Goal: Task Accomplishment & Management: Complete application form

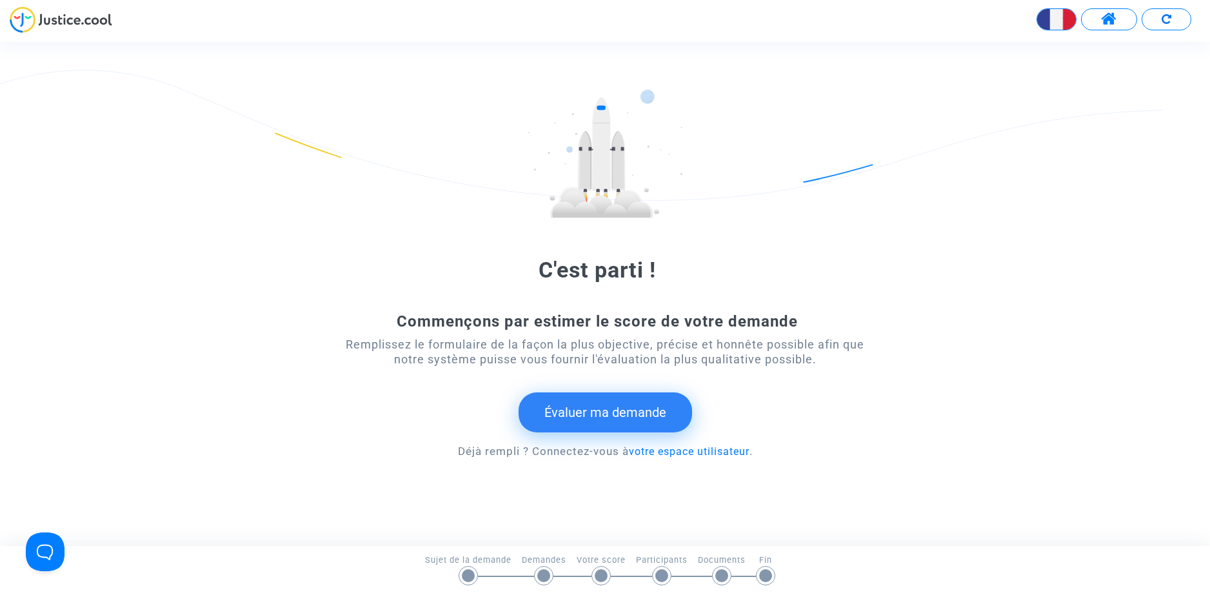
click at [606, 417] on button "Évaluer ma demande" at bounding box center [606, 412] width 174 height 40
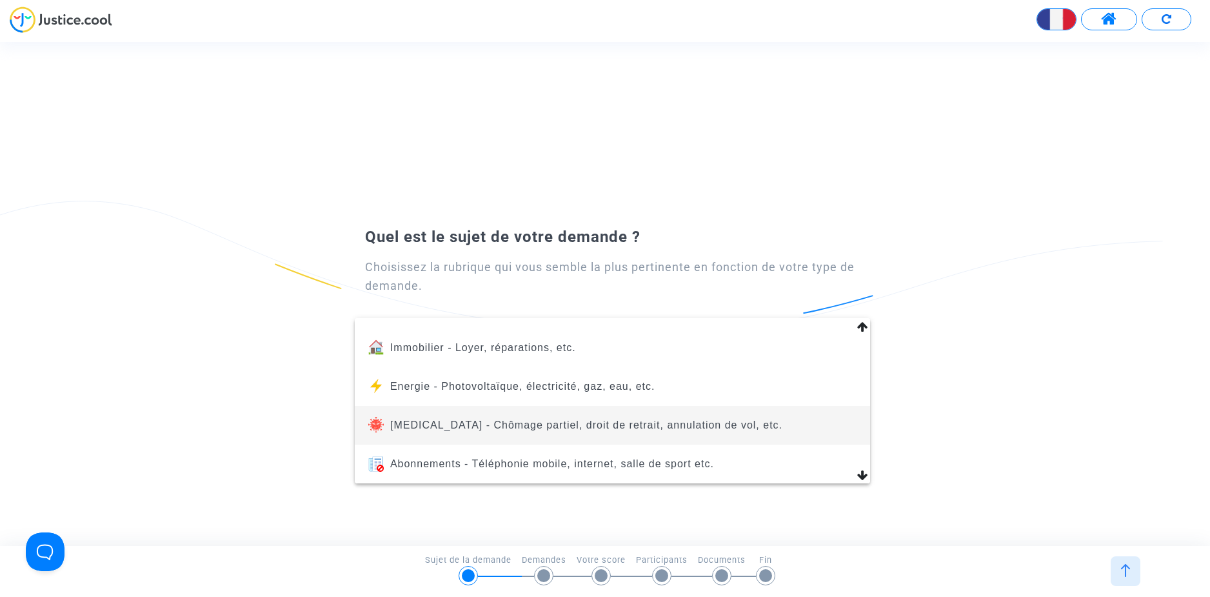
scroll to position [129, 0]
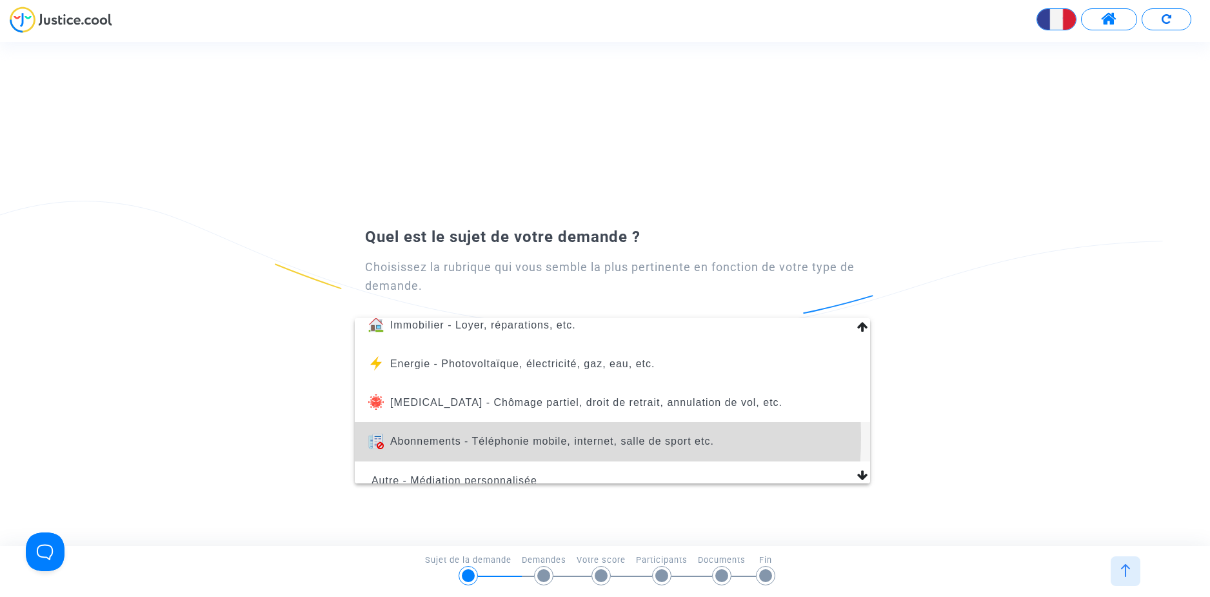
click at [486, 437] on span "Abonnements - Téléphonie mobile, internet, salle de sport etc." at bounding box center [552, 441] width 324 height 11
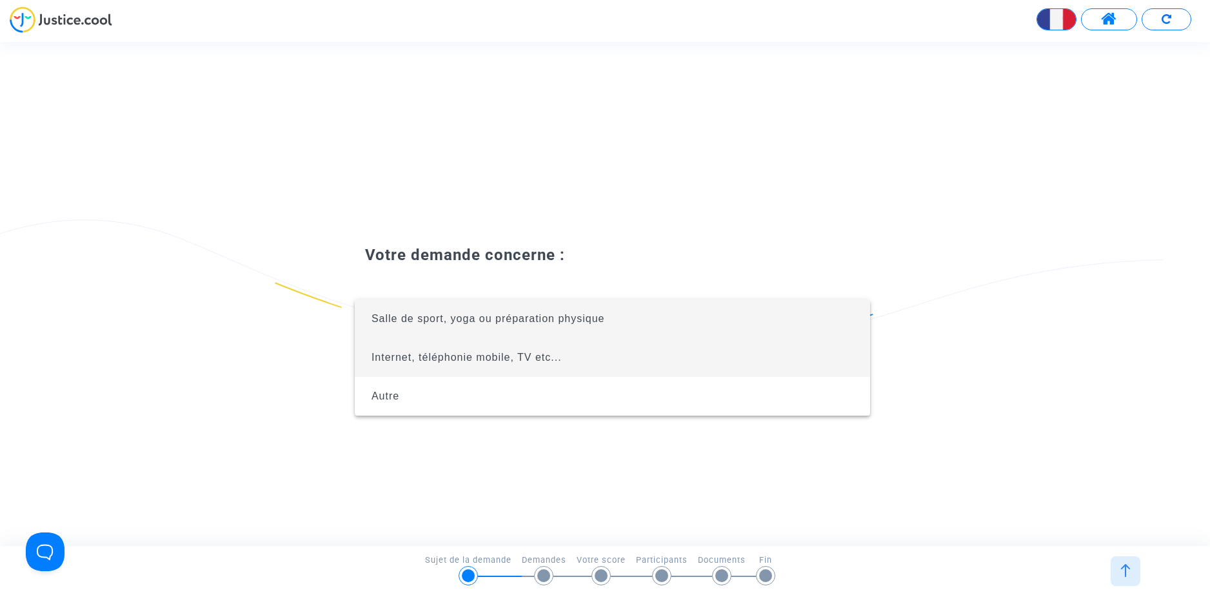
click at [485, 360] on span "Internet, téléphonie mobile, TV etc..." at bounding box center [467, 357] width 190 height 11
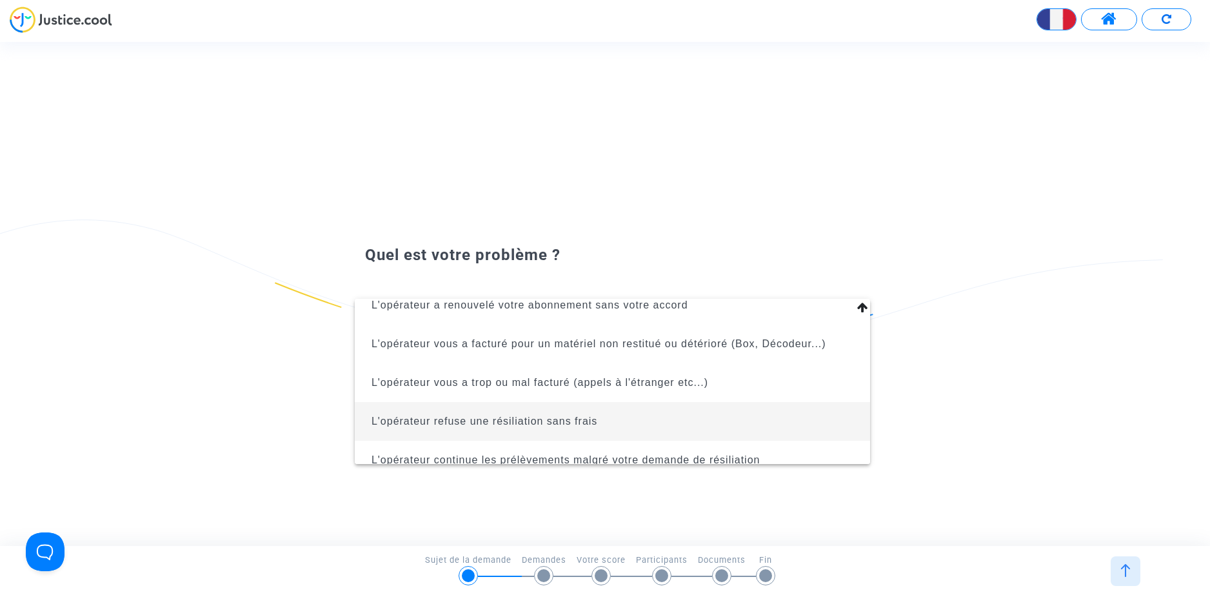
scroll to position [145, 0]
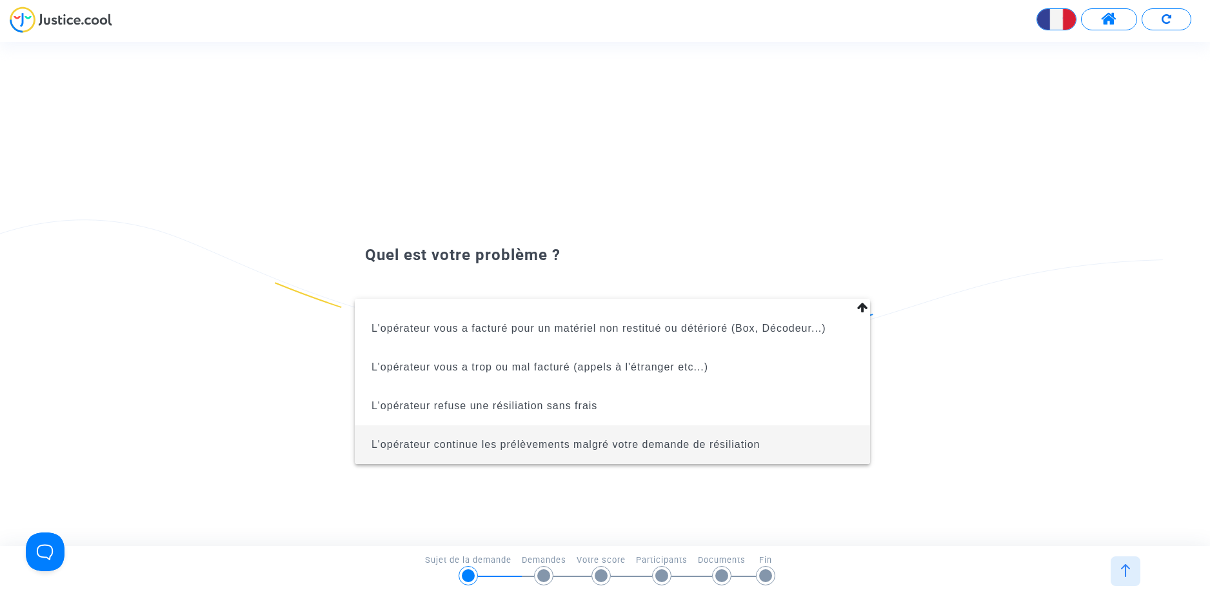
click at [562, 441] on span "L'opérateur continue les prélèvements malgré votre demande de résiliation" at bounding box center [566, 444] width 389 height 11
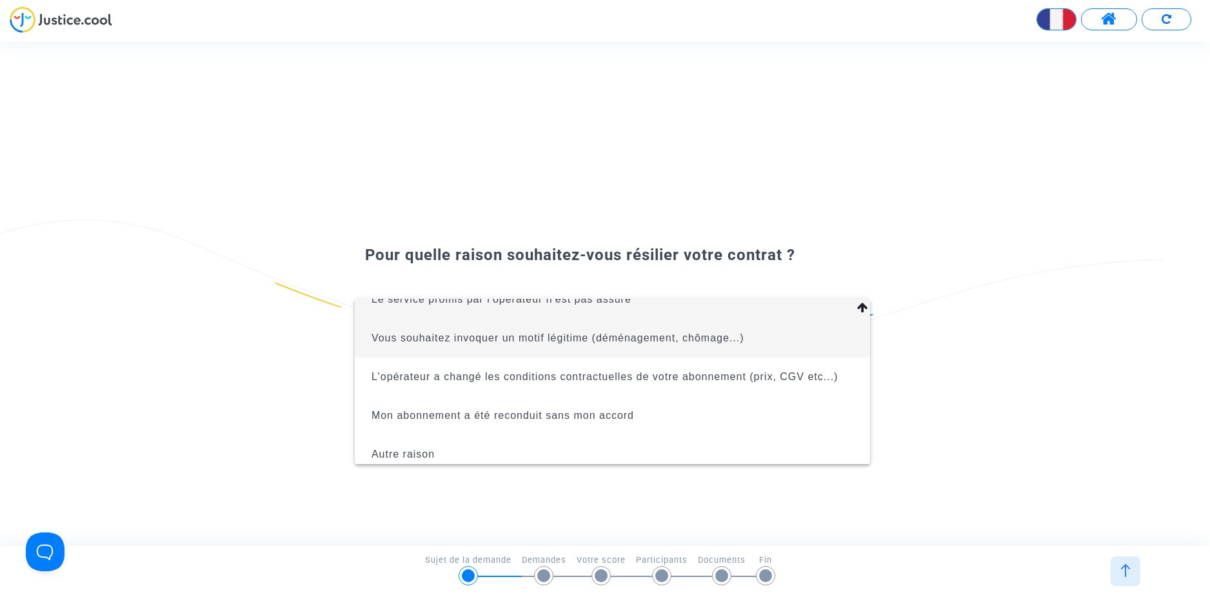
scroll to position [28, 0]
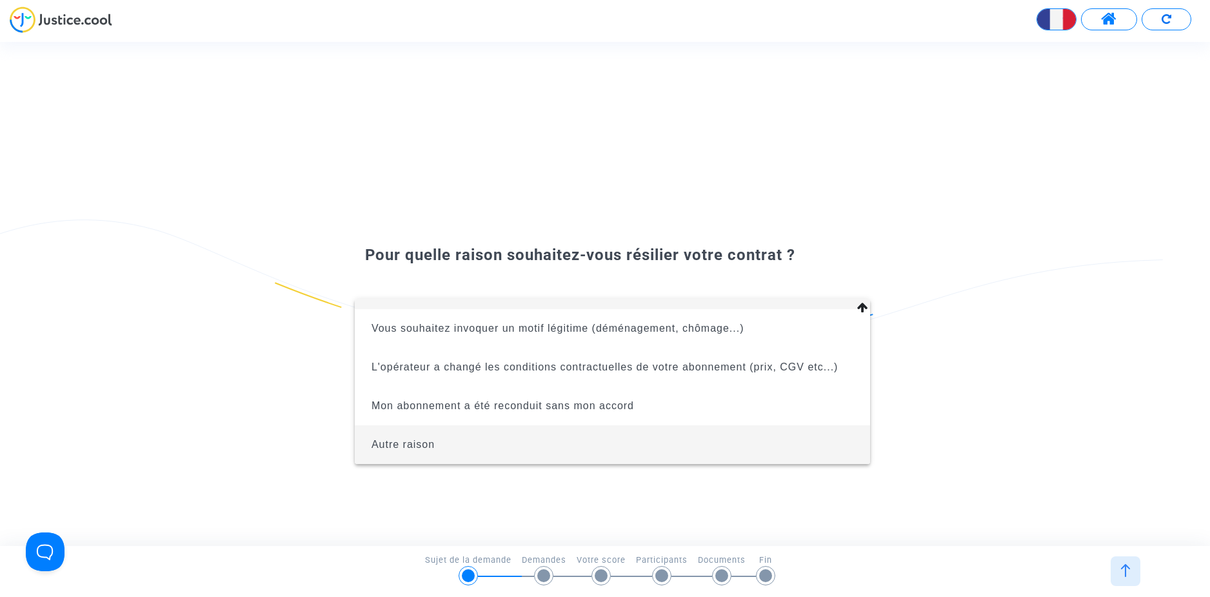
click at [443, 435] on span "Autre raison" at bounding box center [612, 444] width 495 height 39
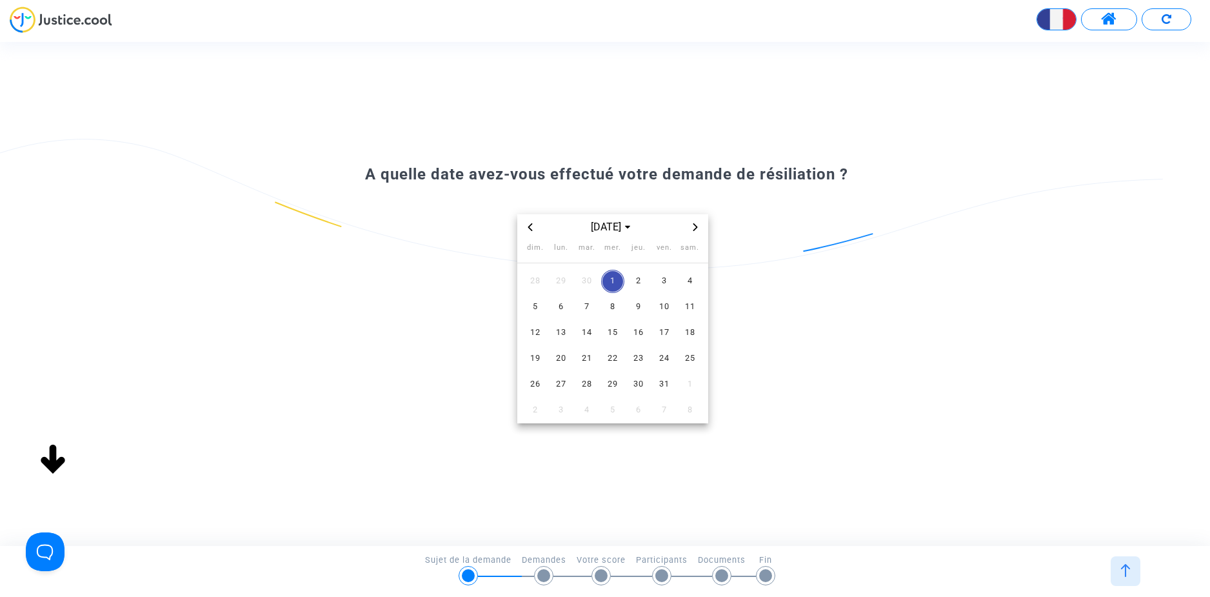
click at [532, 229] on icon "Previous month" at bounding box center [530, 227] width 8 height 8
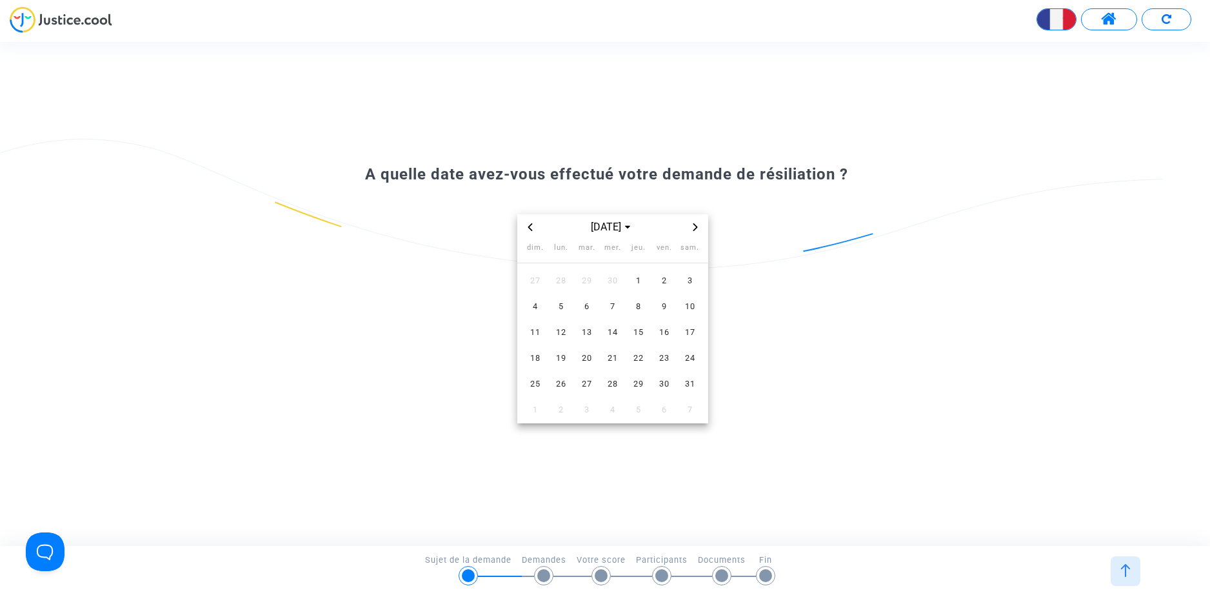
click at [532, 229] on icon "Previous month" at bounding box center [530, 227] width 8 height 8
click at [534, 380] on span "26" at bounding box center [535, 384] width 23 height 23
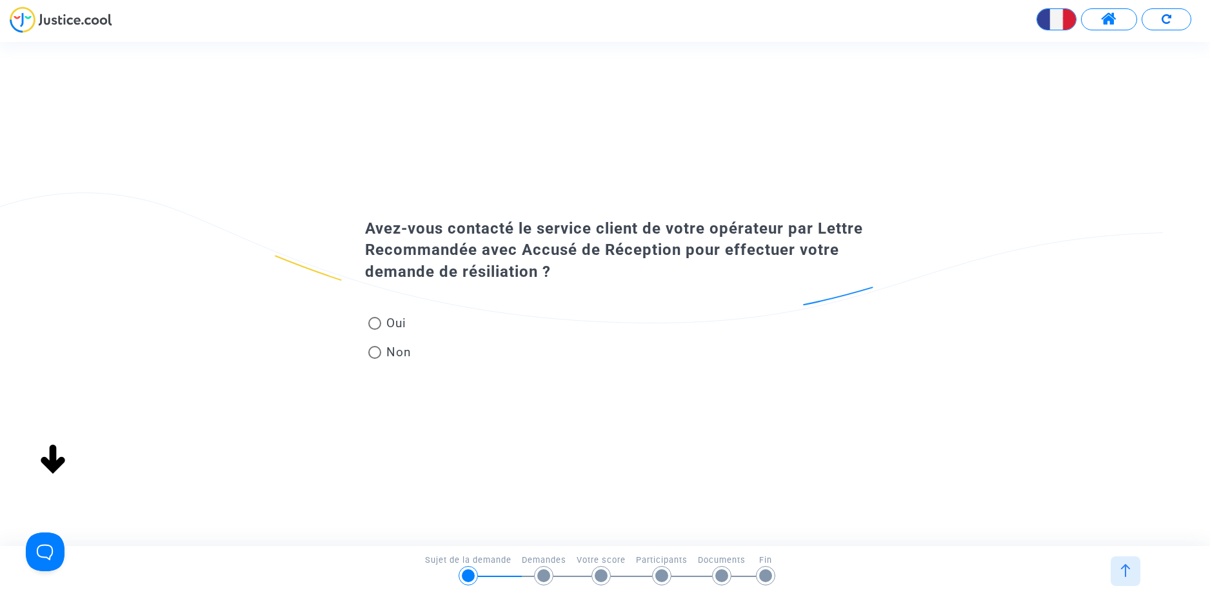
click at [394, 314] on mat-radio-group "Oui Non" at bounding box center [390, 340] width 50 height 58
click at [378, 322] on span at bounding box center [374, 323] width 13 height 13
click at [375, 330] on input "Oui" at bounding box center [374, 330] width 1 height 1
radio input "true"
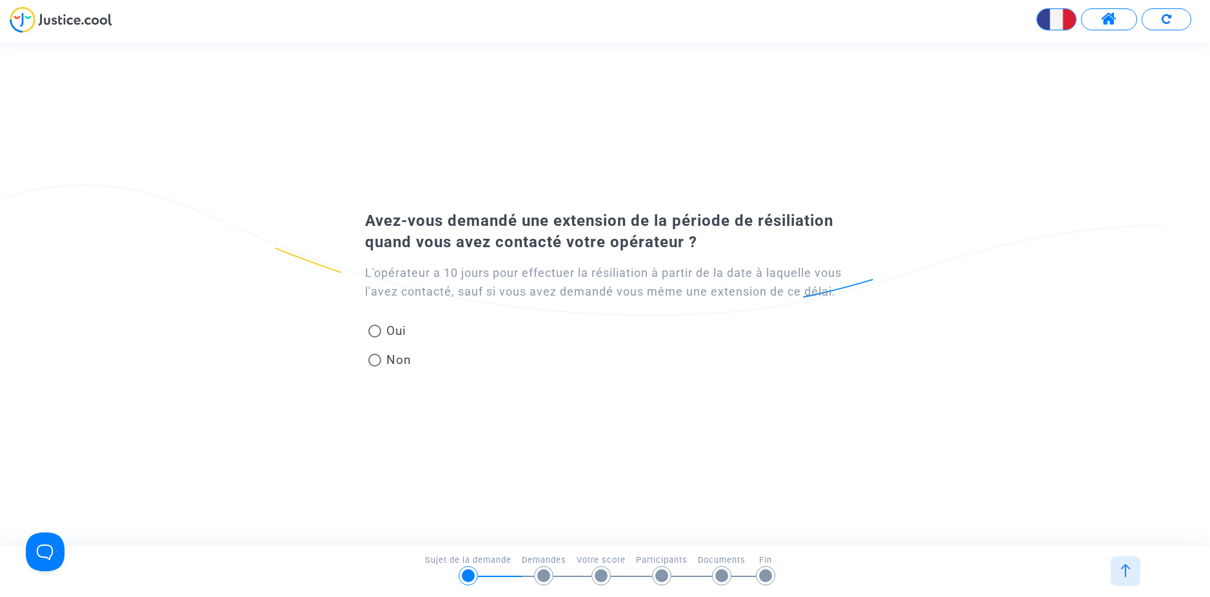
click at [377, 360] on span at bounding box center [374, 360] width 13 height 13
click at [375, 366] on input "Non" at bounding box center [374, 366] width 1 height 1
radio input "true"
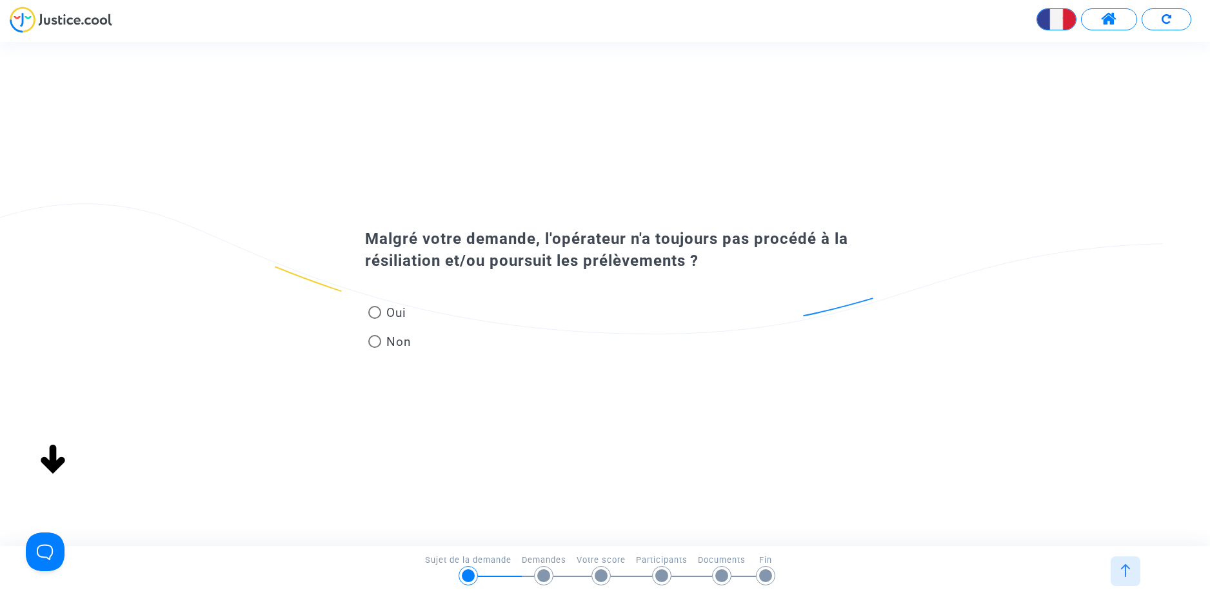
click at [382, 314] on span "Oui" at bounding box center [393, 312] width 25 height 17
click at [375, 319] on input "Oui" at bounding box center [374, 319] width 1 height 1
radio input "true"
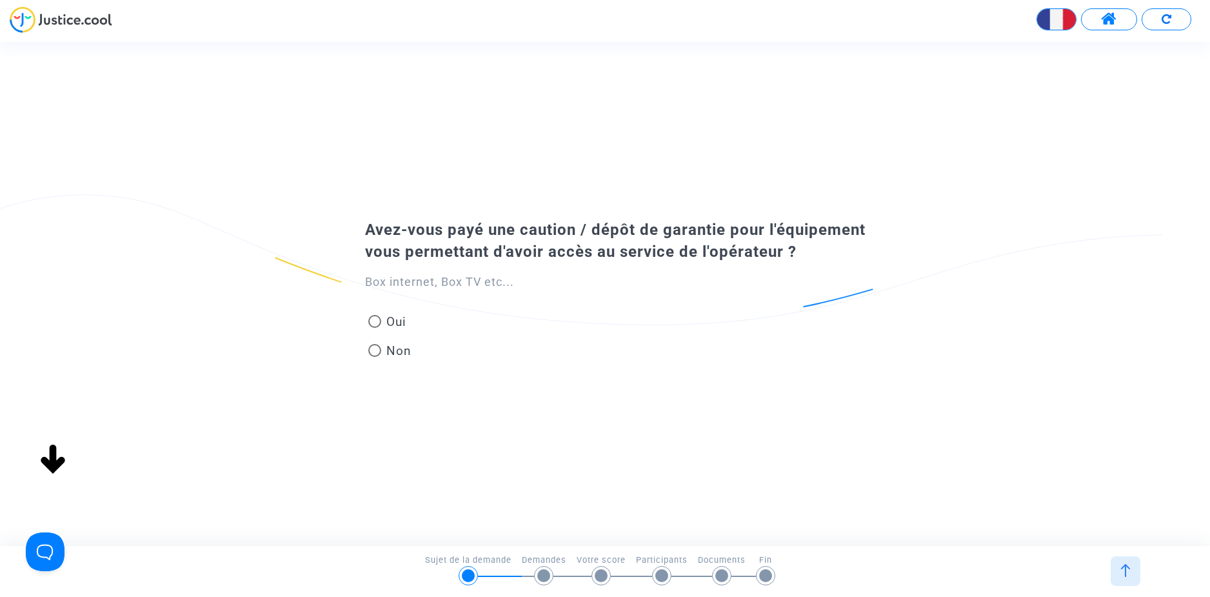
click at [373, 349] on span at bounding box center [374, 350] width 13 height 13
click at [374, 357] on input "Non" at bounding box center [374, 357] width 1 height 1
radio input "true"
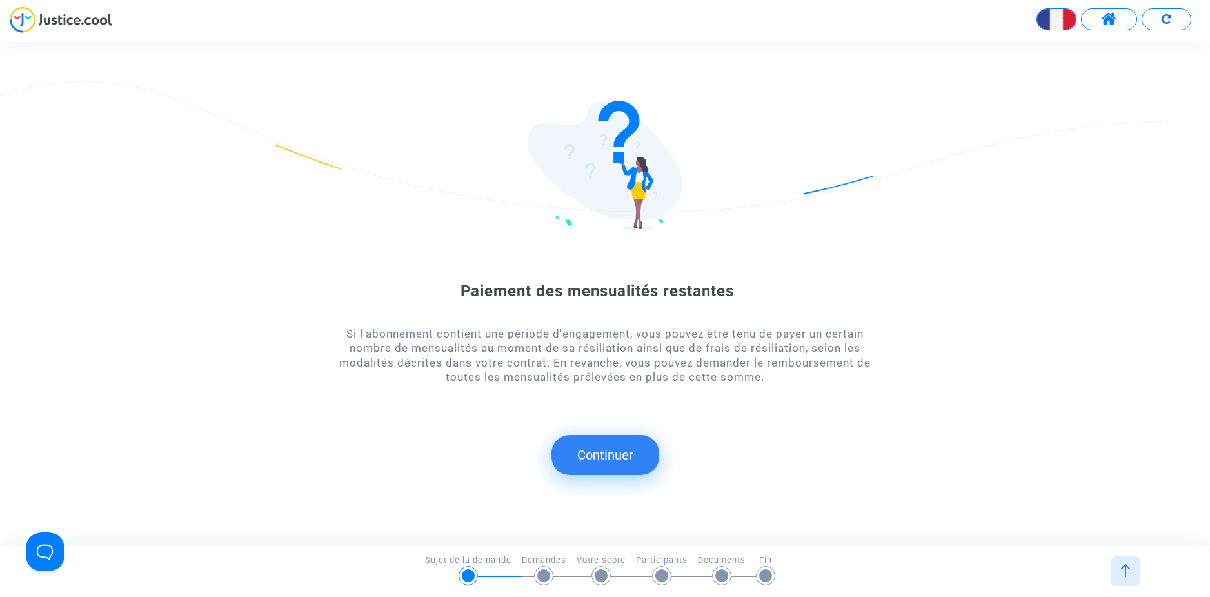
click at [601, 452] on button "Continuer" at bounding box center [606, 455] width 108 height 40
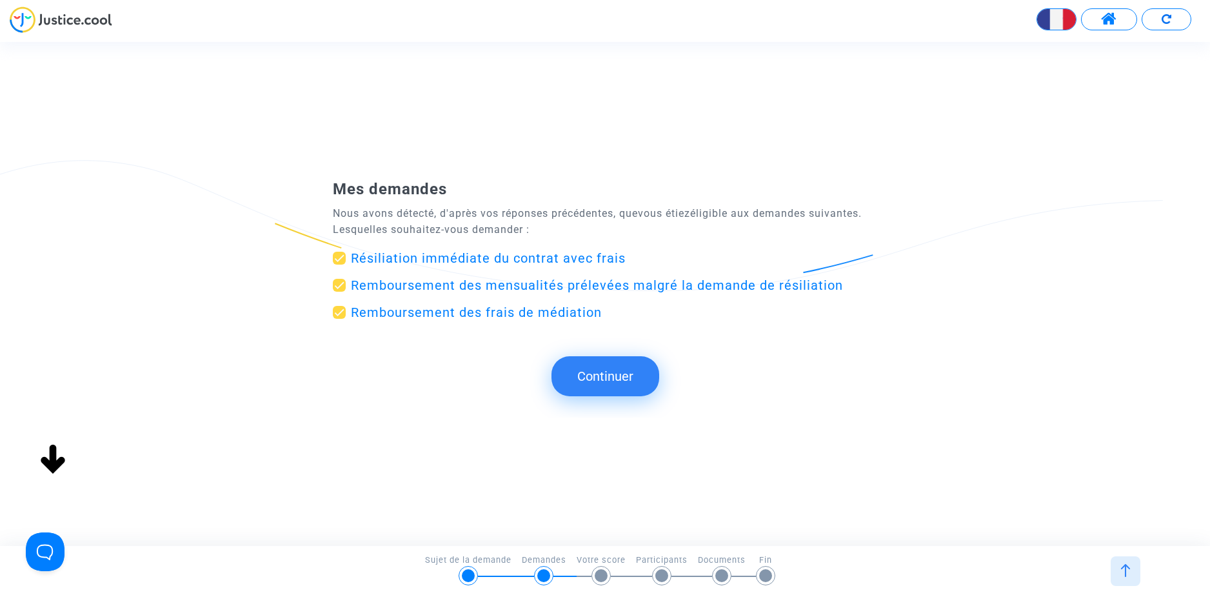
click at [594, 388] on button "Continuer" at bounding box center [606, 376] width 108 height 40
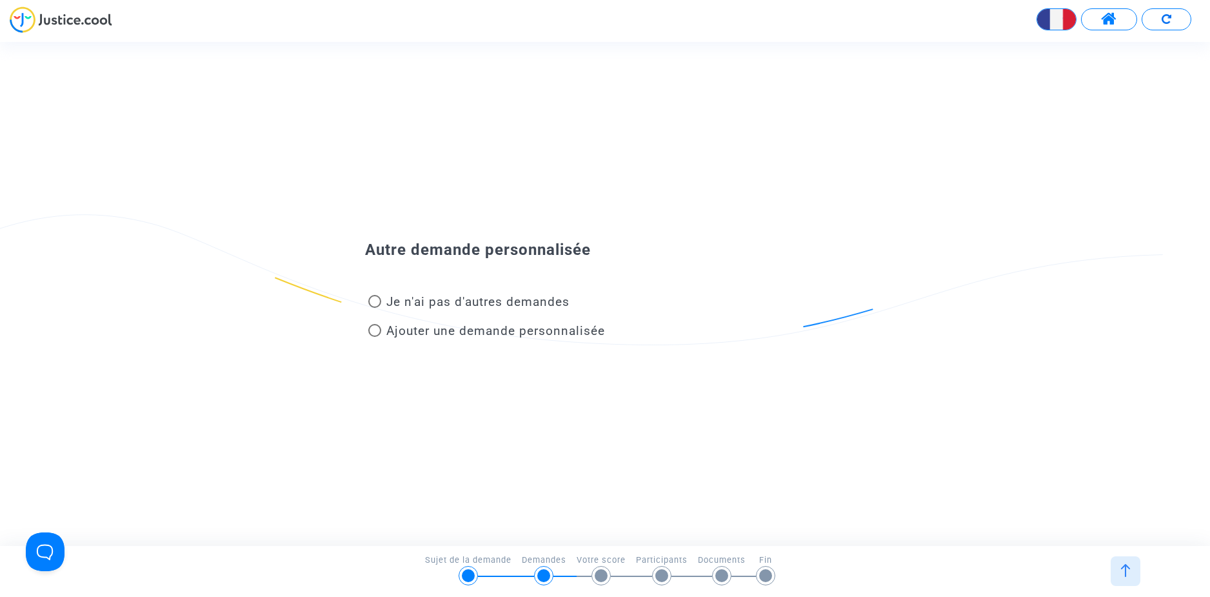
click at [463, 306] on span "Je n'ai pas d'autres demandes" at bounding box center [477, 301] width 183 height 15
click at [375, 308] on input "Je n'ai pas d'autres demandes" at bounding box center [374, 308] width 1 height 1
radio input "true"
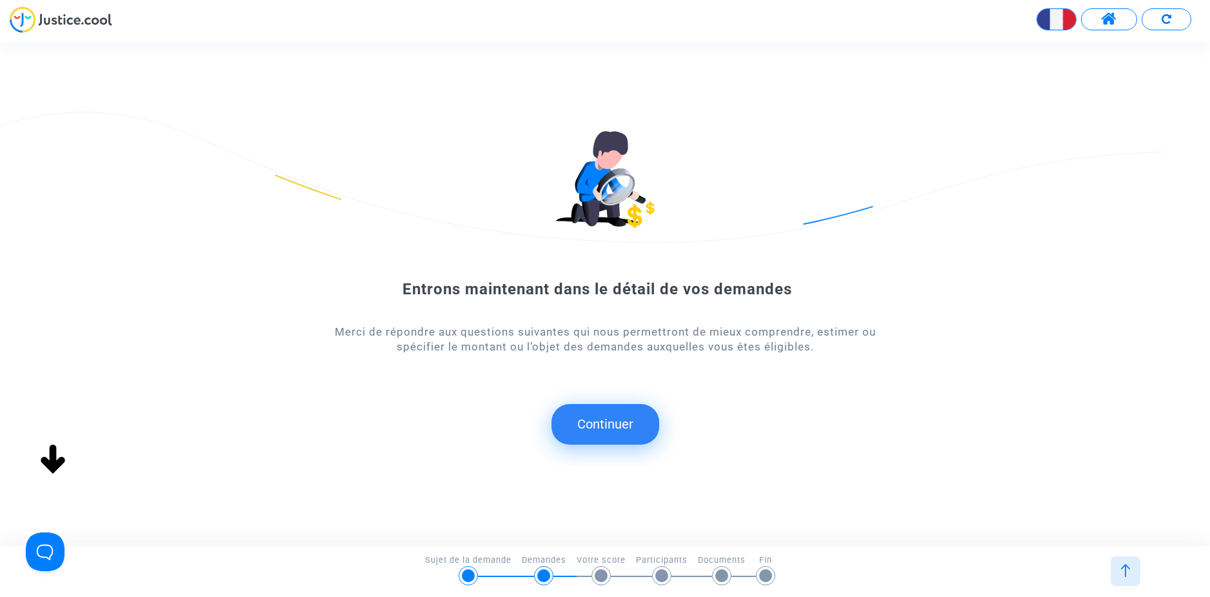
click at [613, 420] on button "Continuer" at bounding box center [606, 424] width 108 height 40
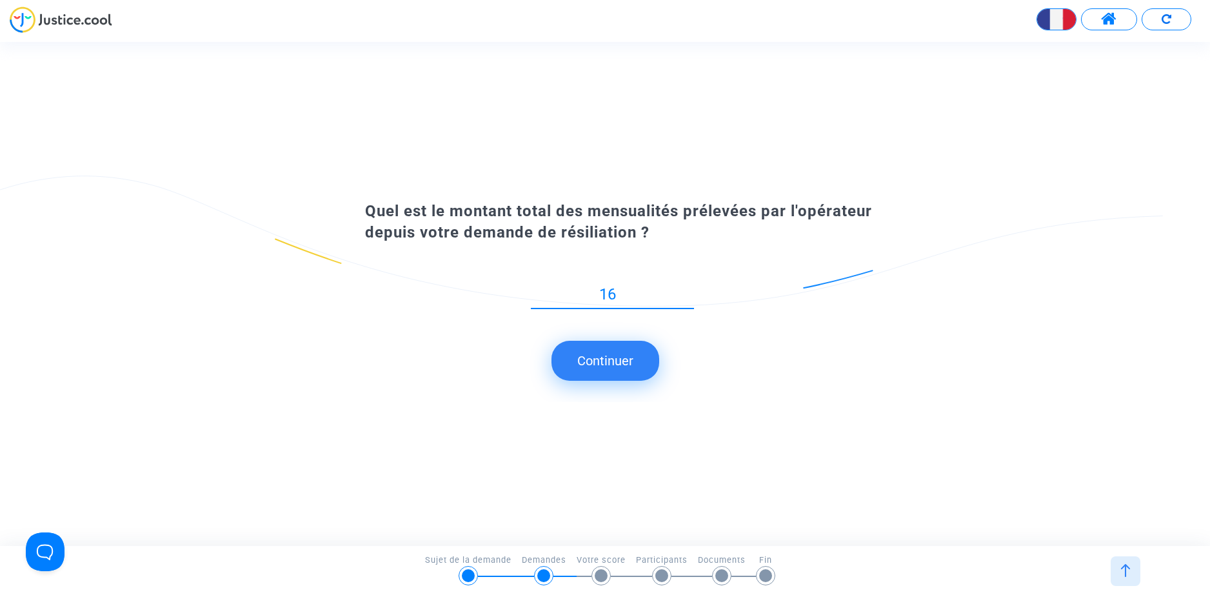
type input "167"
type input "167.92"
click at [608, 367] on button "Continuer" at bounding box center [606, 361] width 108 height 40
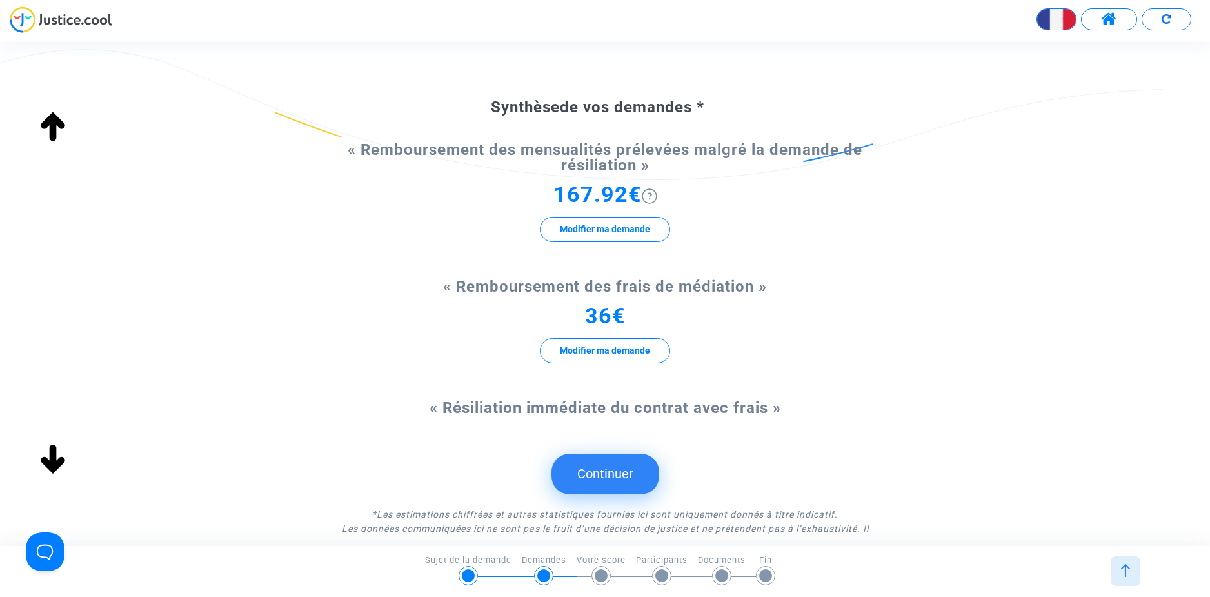
scroll to position [129, 0]
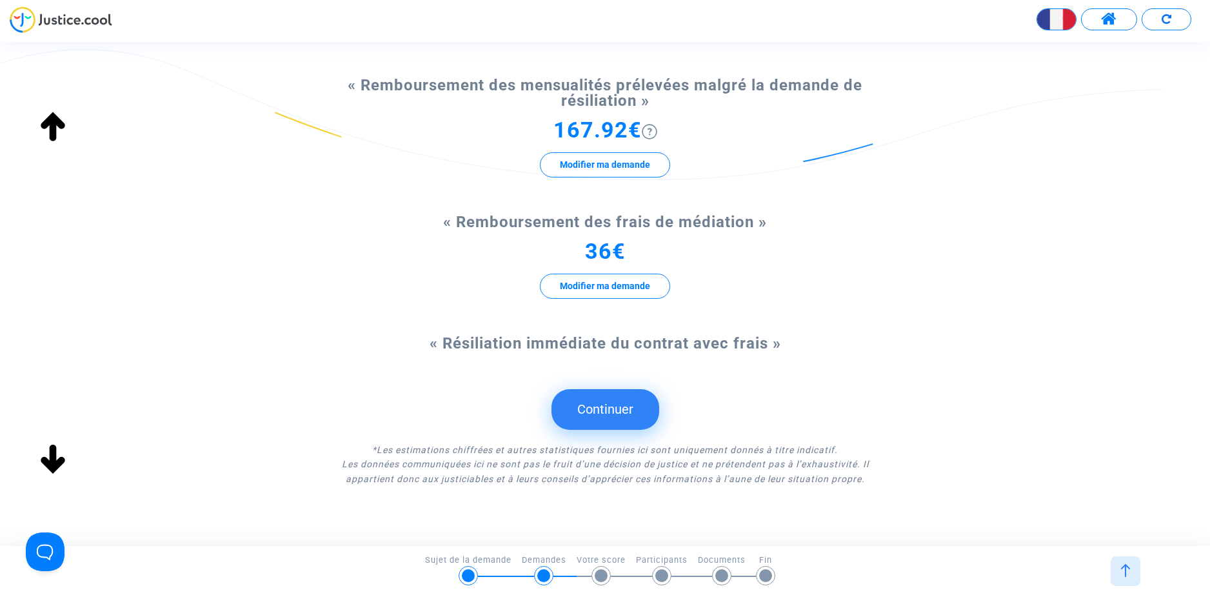
click at [625, 407] on button "Continuer" at bounding box center [606, 409] width 108 height 40
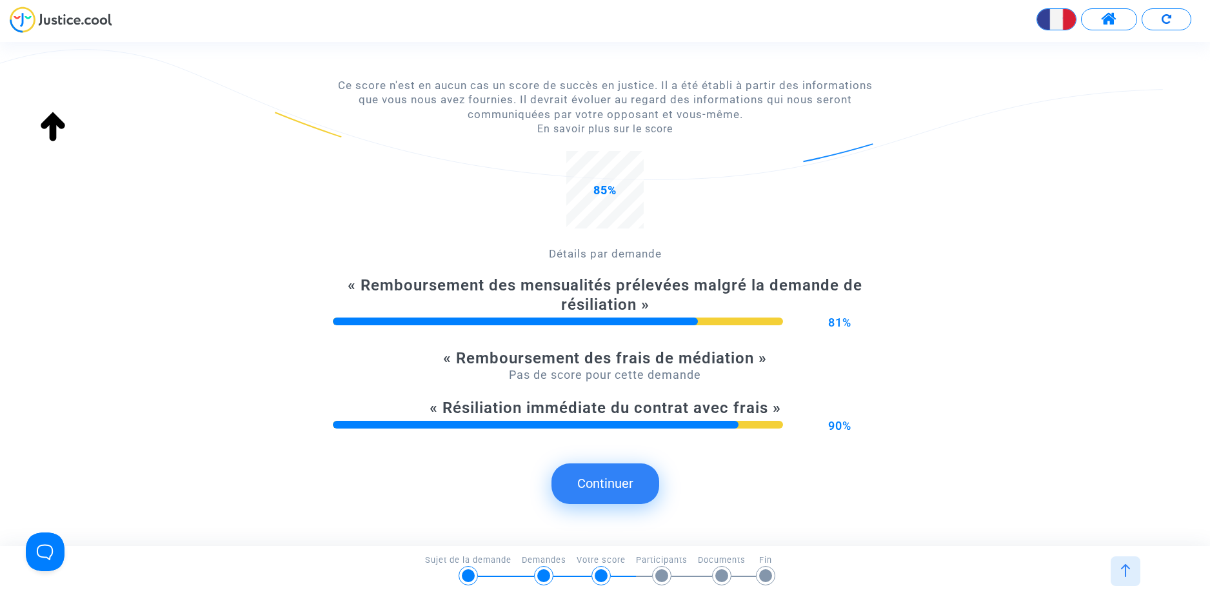
click at [626, 479] on button "Continuer" at bounding box center [606, 483] width 108 height 40
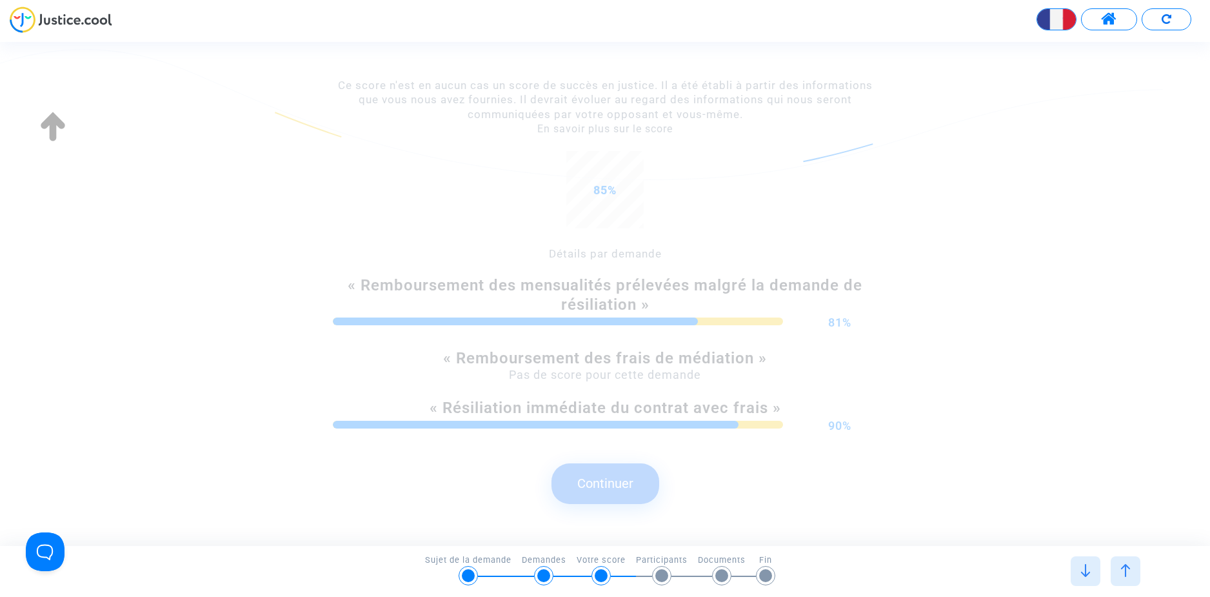
scroll to position [0, 0]
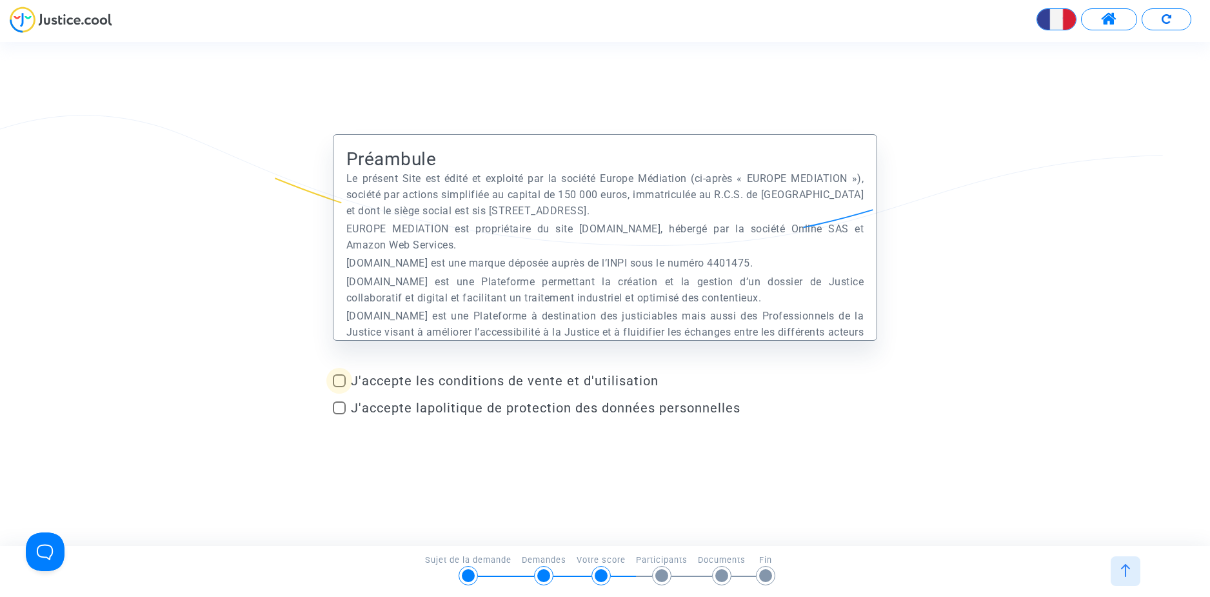
drag, startPoint x: 348, startPoint y: 378, endPoint x: 341, endPoint y: 391, distance: 15.0
click at [346, 379] on label "J'accepte les conditions de vente et d'utilisation" at bounding box center [605, 380] width 545 height 15
click at [339, 387] on input "J'accepte les conditions de vente et d'utilisation" at bounding box center [339, 387] width 1 height 1
checkbox input "true"
click at [337, 405] on span at bounding box center [339, 407] width 13 height 13
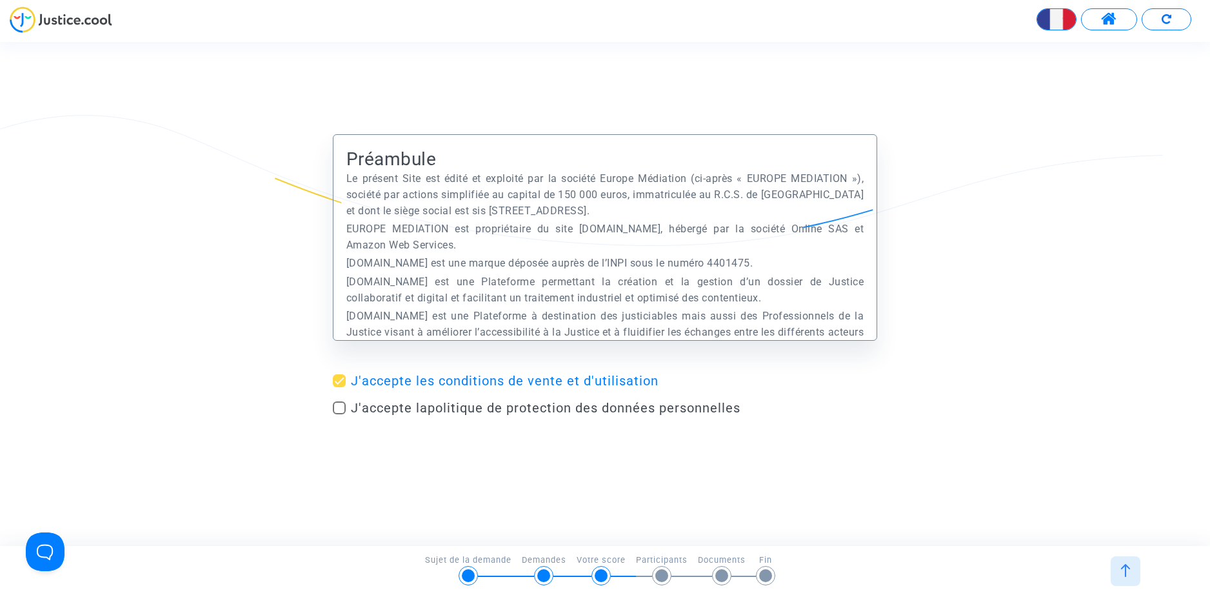
click at [339, 414] on input "J'accepte la politique de protection des données personnelles" at bounding box center [339, 414] width 1 height 1
checkbox input "true"
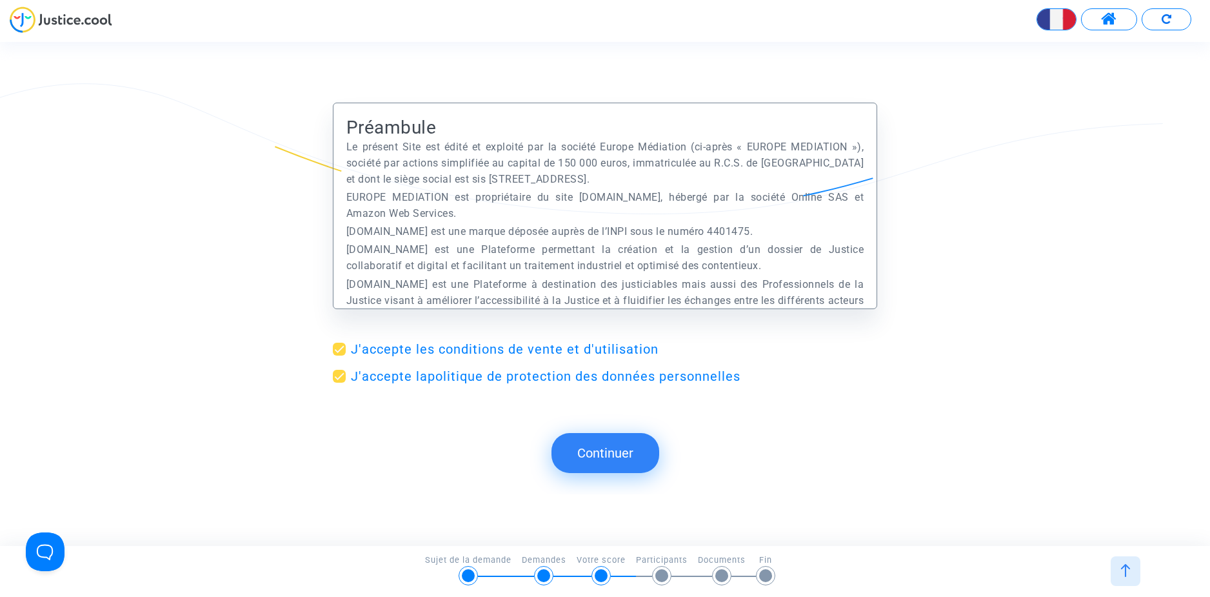
click at [619, 452] on button "Continuer" at bounding box center [606, 453] width 108 height 40
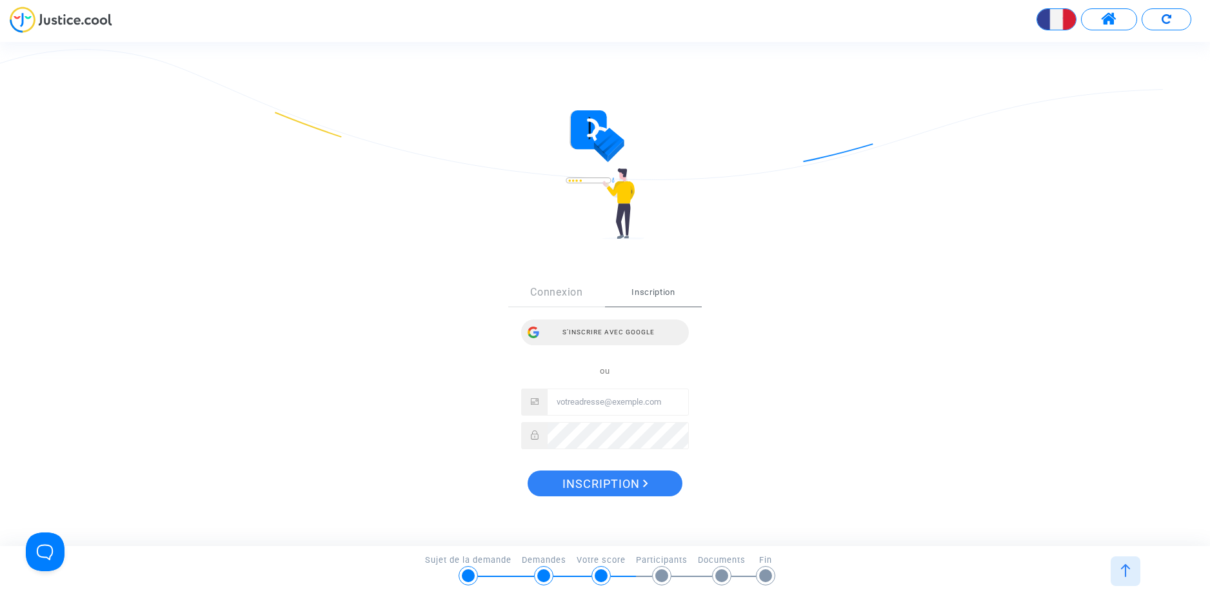
click at [645, 290] on span "Inscription" at bounding box center [653, 292] width 97 height 28
click at [625, 332] on div "S’inscrire avec Google" at bounding box center [605, 332] width 168 height 26
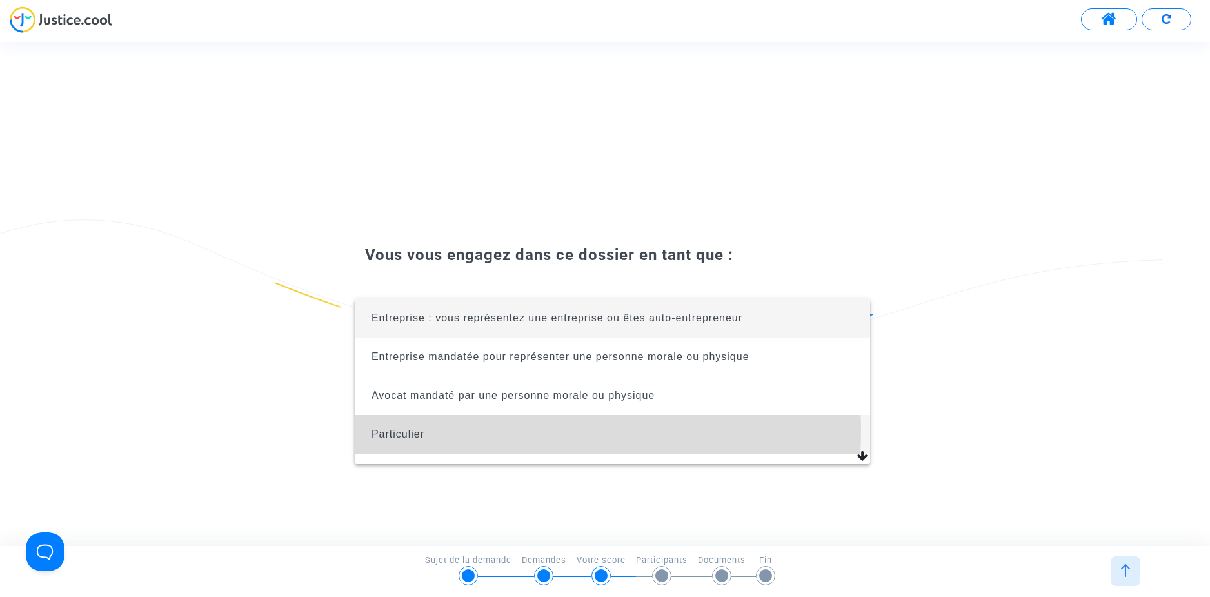
click at [473, 431] on span "Particulier" at bounding box center [612, 434] width 495 height 39
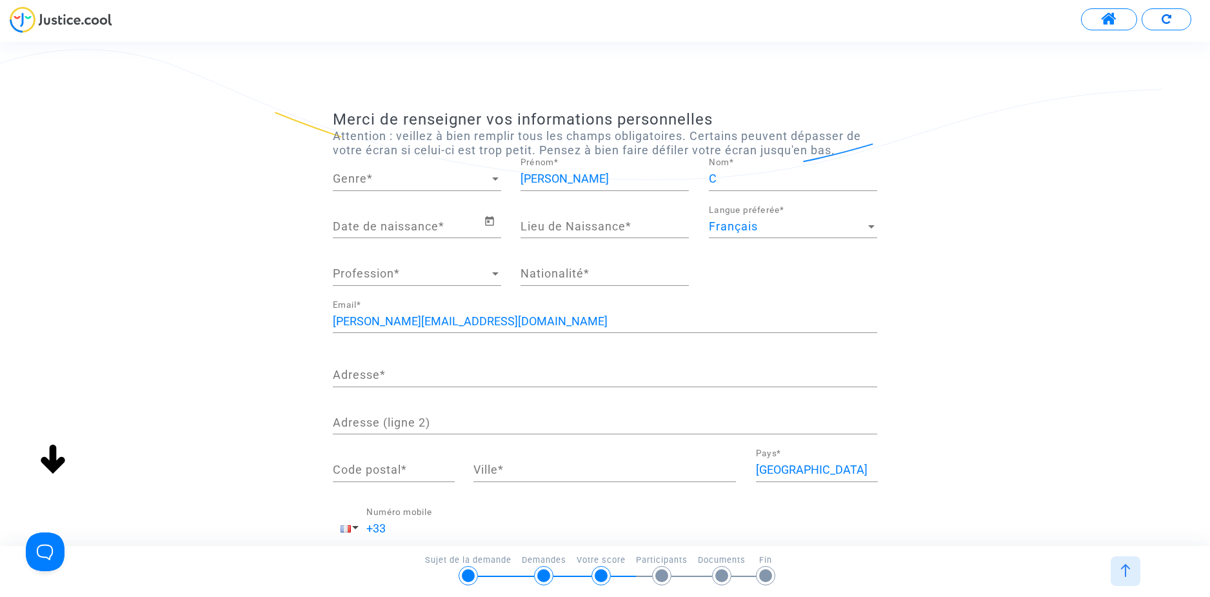
click at [421, 187] on div "Genre Genre *" at bounding box center [417, 174] width 168 height 33
click at [401, 211] on span "Monsieur" at bounding box center [417, 213] width 168 height 35
click at [570, 175] on input "[PERSON_NAME]" at bounding box center [605, 178] width 168 height 13
type input "[PERSON_NAME]"
type input "CHOLET"
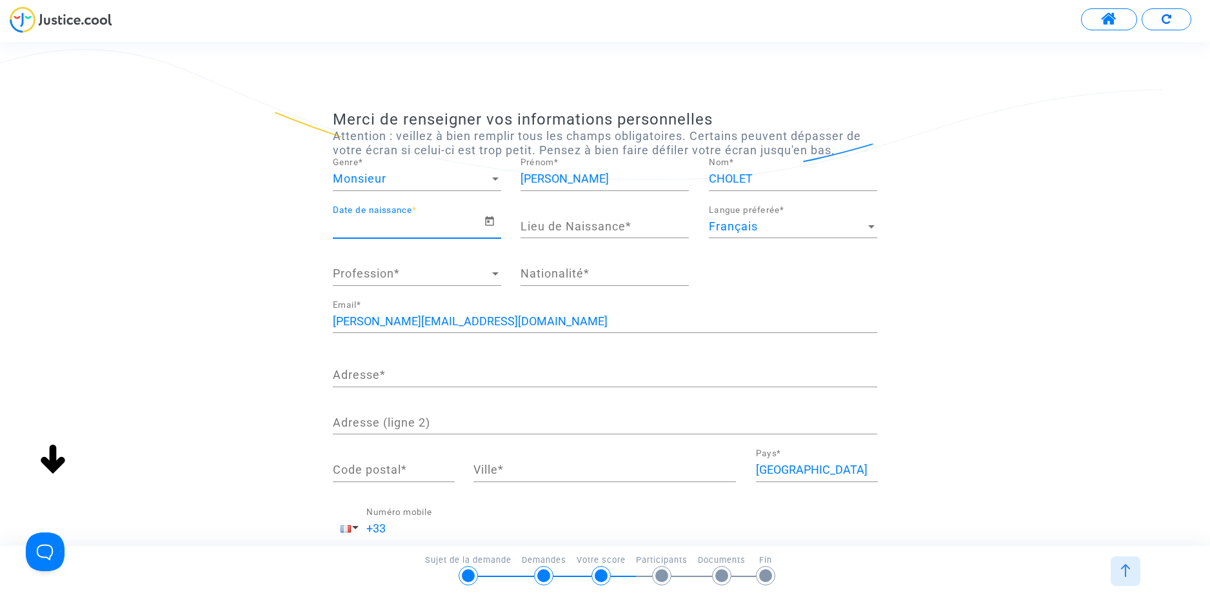
click at [434, 223] on input "Date de naissance *" at bounding box center [408, 226] width 151 height 13
click at [431, 225] on input "Date de naissance *" at bounding box center [408, 226] width 151 height 13
click at [476, 221] on input "Date de naissance *" at bounding box center [408, 226] width 151 height 13
click at [485, 221] on icon "Open calendar" at bounding box center [490, 221] width 12 height 15
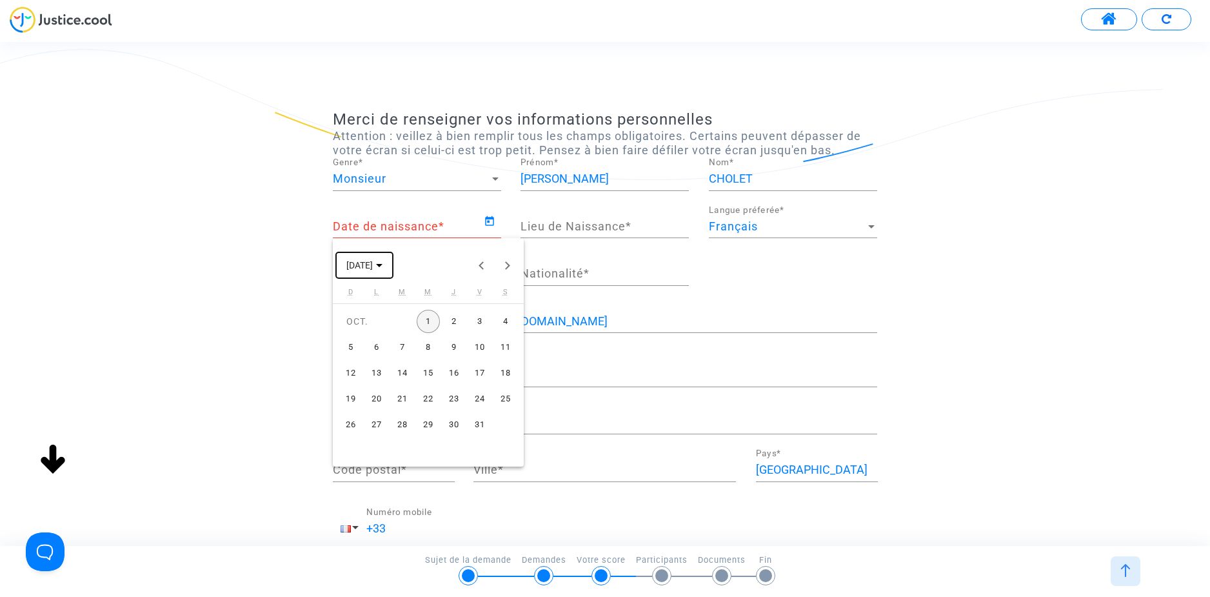
click at [383, 267] on span "[DATE]" at bounding box center [364, 264] width 36 height 10
click at [379, 270] on span "[DATE] – [DATE]" at bounding box center [377, 266] width 63 height 10
click at [373, 261] on span "[DATE]" at bounding box center [359, 266] width 26 height 10
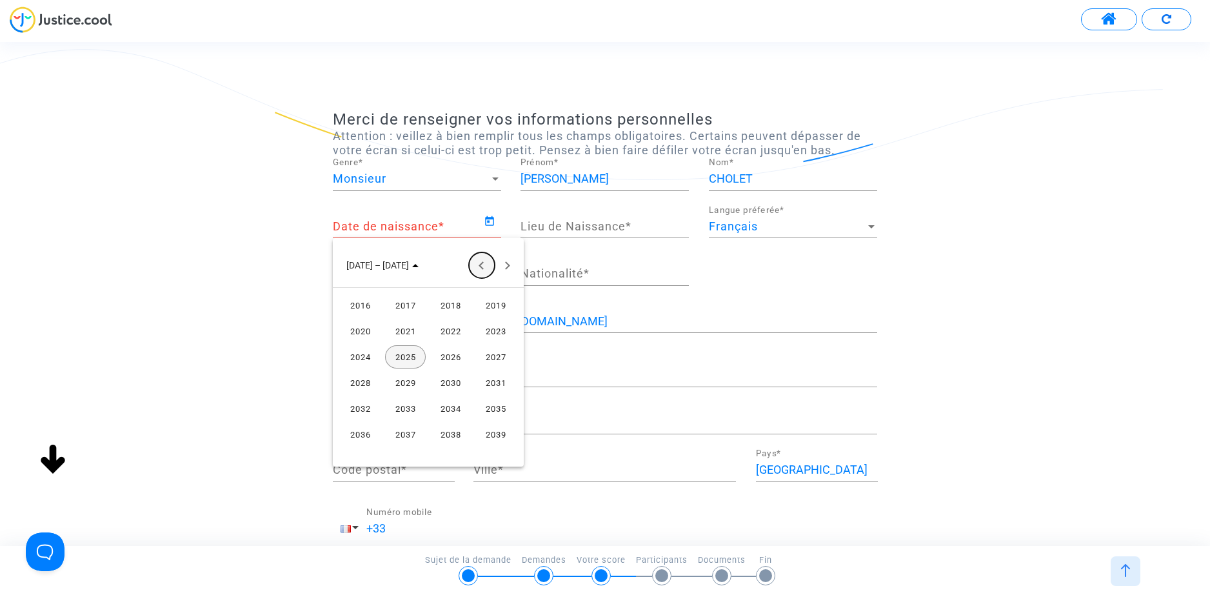
click at [476, 265] on button "Previous 24 years" at bounding box center [482, 265] width 26 height 26
click at [477, 268] on button "Previous 24 years" at bounding box center [482, 265] width 26 height 26
click at [486, 432] on div "1991" at bounding box center [496, 434] width 41 height 23
click at [452, 385] on div "NOV." at bounding box center [450, 382] width 41 height 23
click at [401, 425] on div "26" at bounding box center [402, 424] width 23 height 23
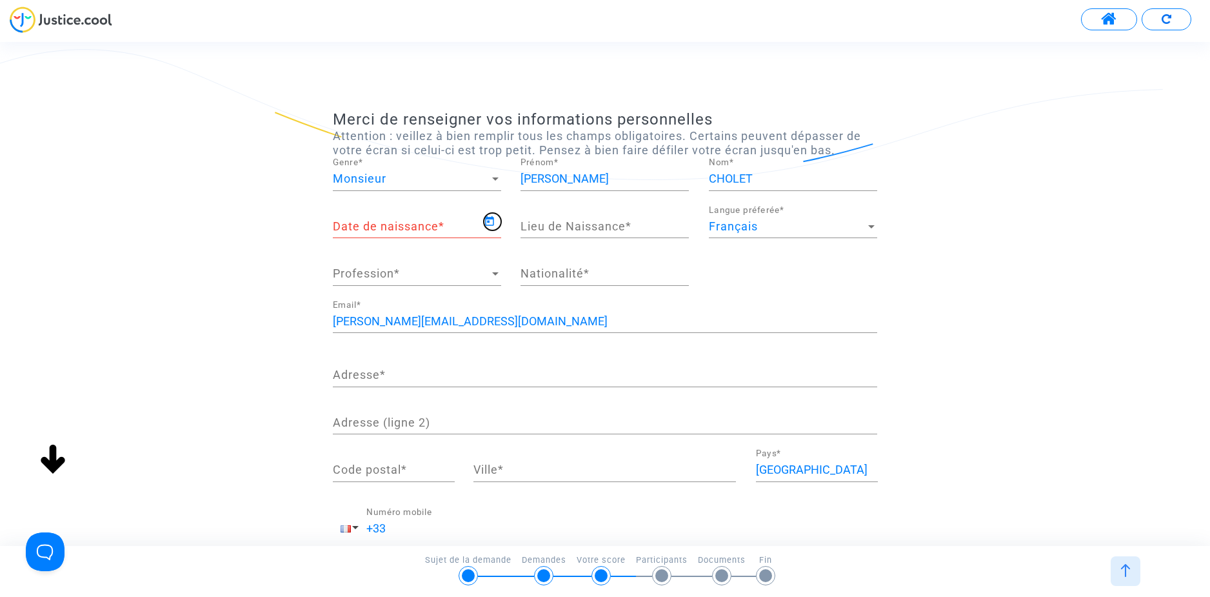
type input "[DATE]"
click at [565, 232] on input "Lieu de Naissance *" at bounding box center [605, 226] width 168 height 13
type input "Saint Michel"
click at [437, 285] on div "Profession Profession *" at bounding box center [417, 269] width 168 height 33
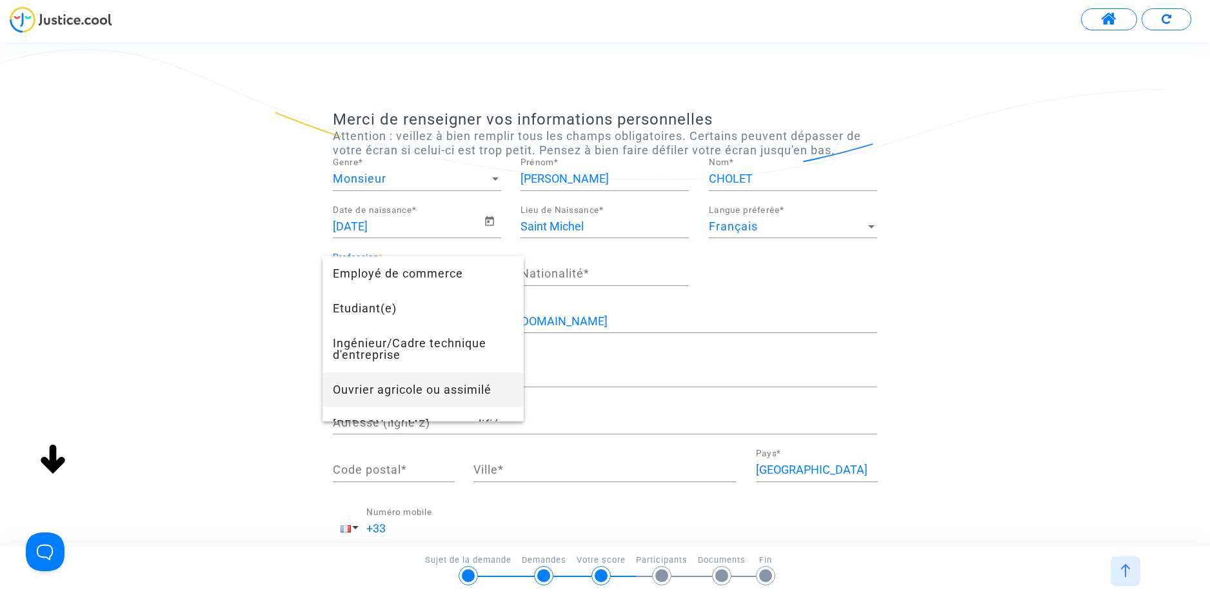
scroll to position [452, 0]
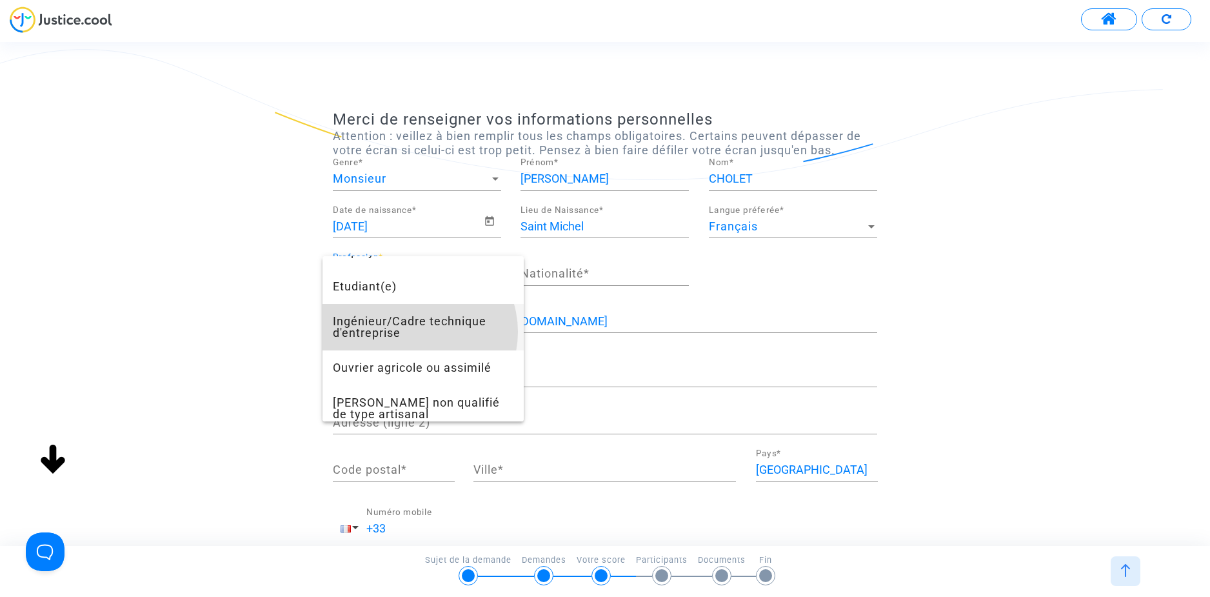
drag, startPoint x: 417, startPoint y: 343, endPoint x: 478, endPoint y: 314, distance: 67.5
click at [419, 343] on span "Ingénieur/Cadre technique d'entreprise" at bounding box center [423, 327] width 181 height 46
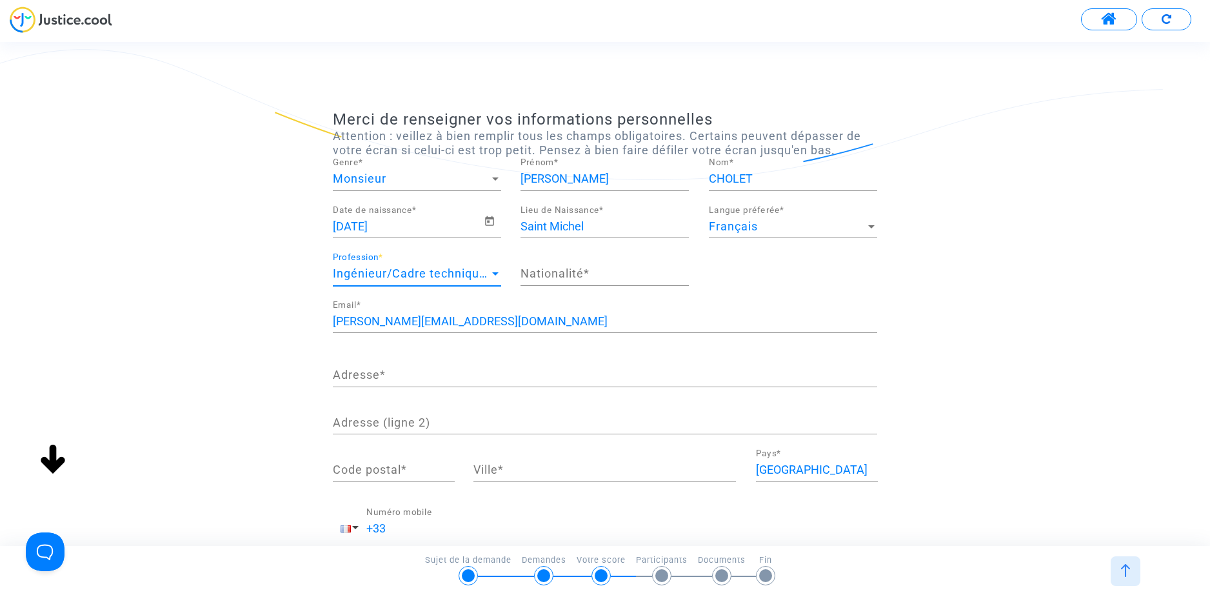
click at [559, 276] on input "Nationalité *" at bounding box center [605, 273] width 168 height 13
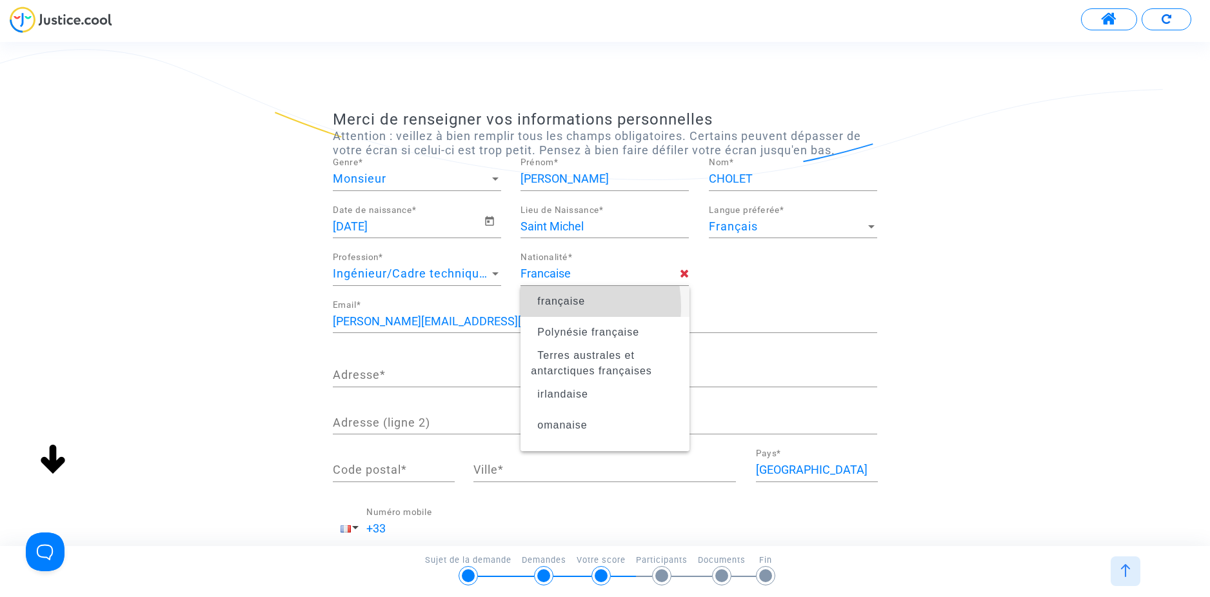
click at [548, 306] on span "française" at bounding box center [605, 301] width 148 height 36
type input "française"
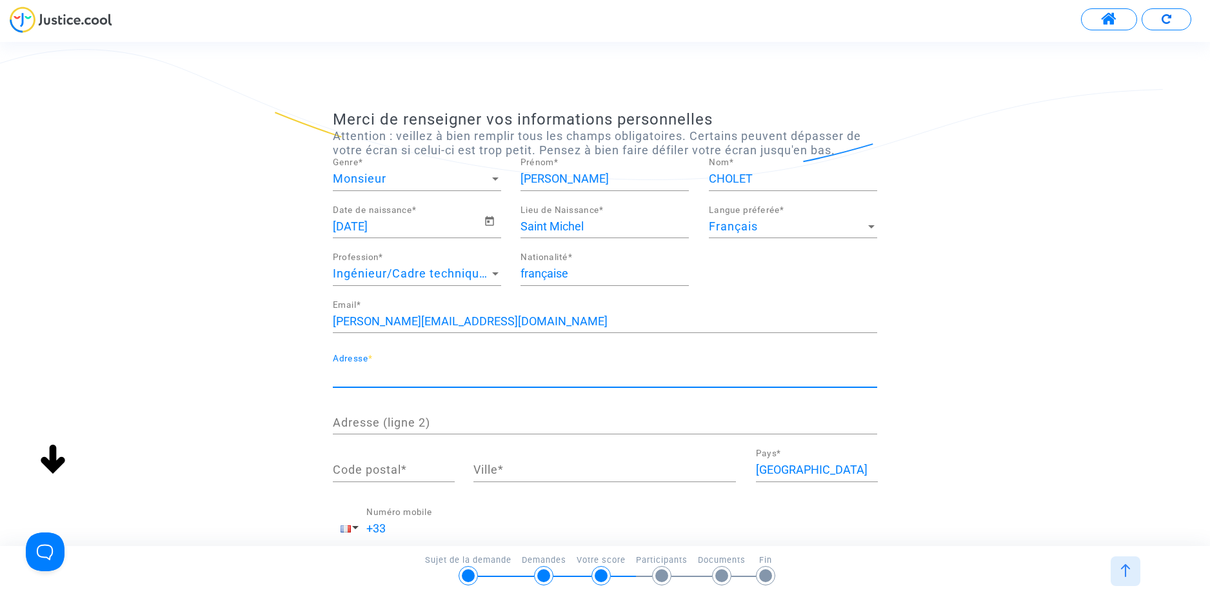
click at [374, 370] on input "Adresse *" at bounding box center [605, 374] width 545 height 13
type input "[STREET_ADDRESS]"
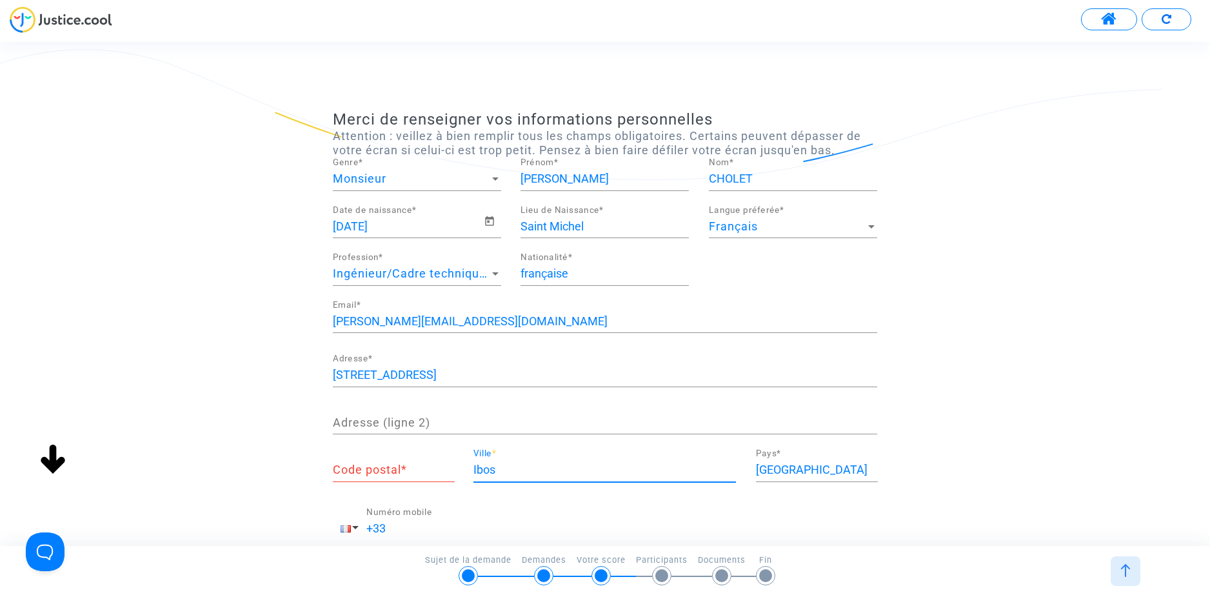
type input "Ibos"
click at [349, 468] on input "Code postal *" at bounding box center [394, 469] width 122 height 13
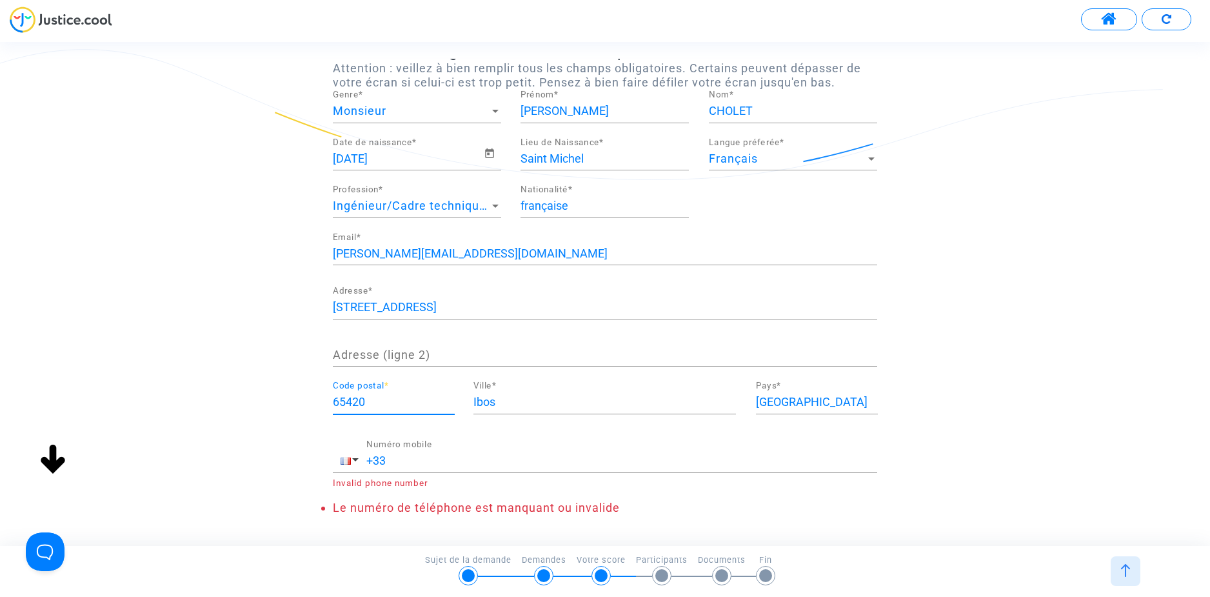
scroll to position [122, 0]
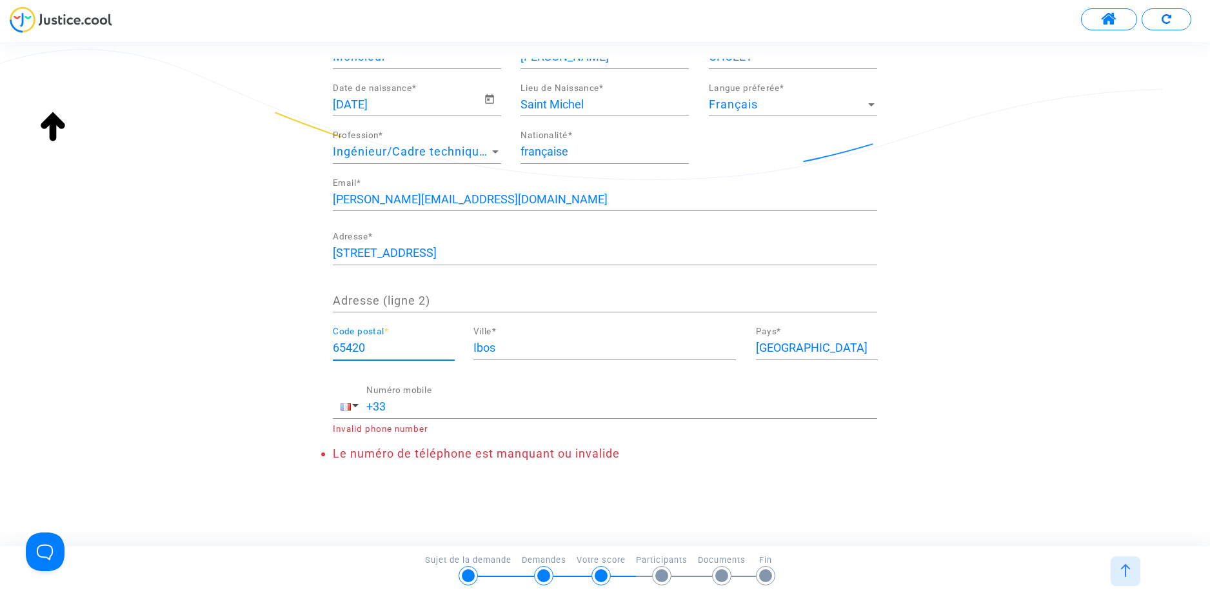
type input "65420"
click at [376, 406] on input "+33" at bounding box center [621, 406] width 511 height 13
click at [396, 410] on input "+33" at bounding box center [621, 406] width 511 height 13
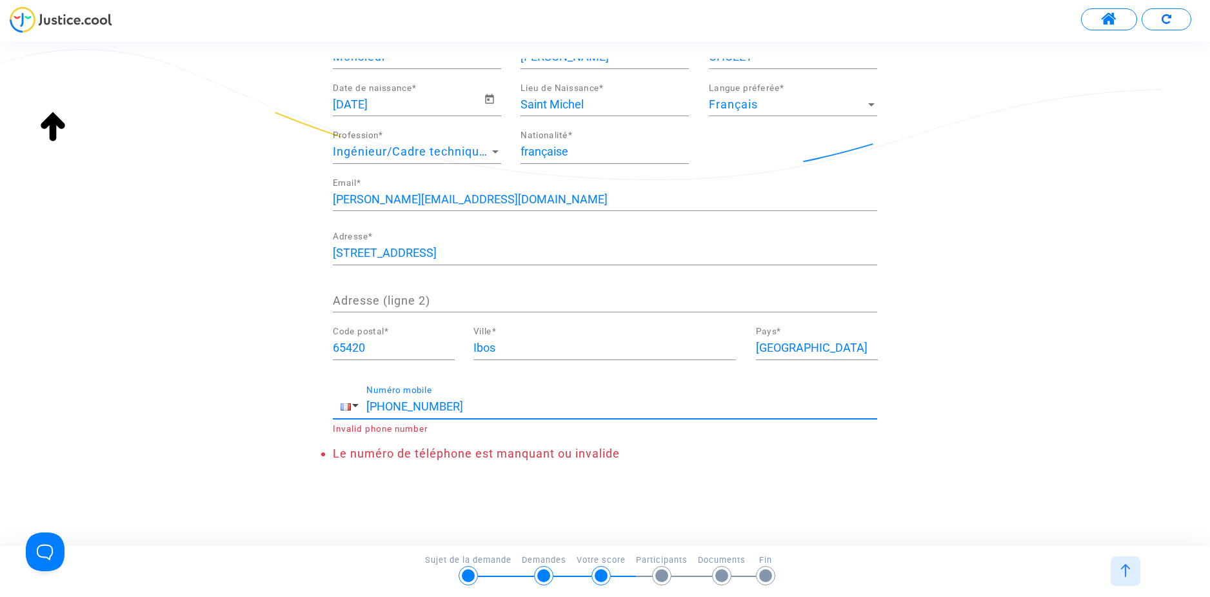
scroll to position [95, 0]
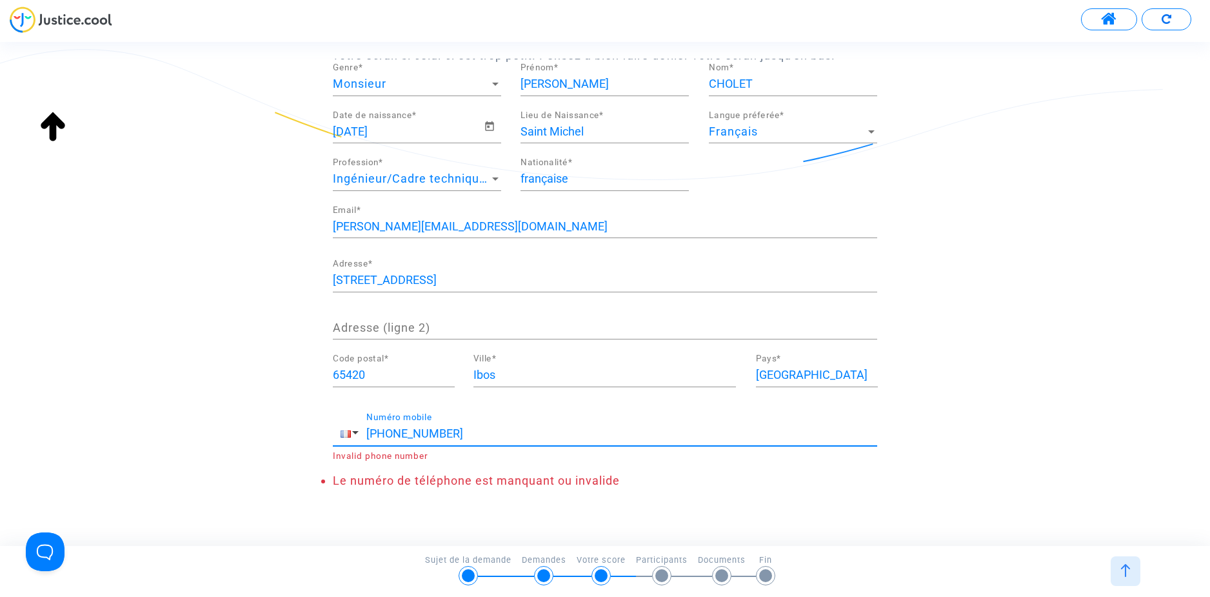
type input "[PHONE_NUMBER]"
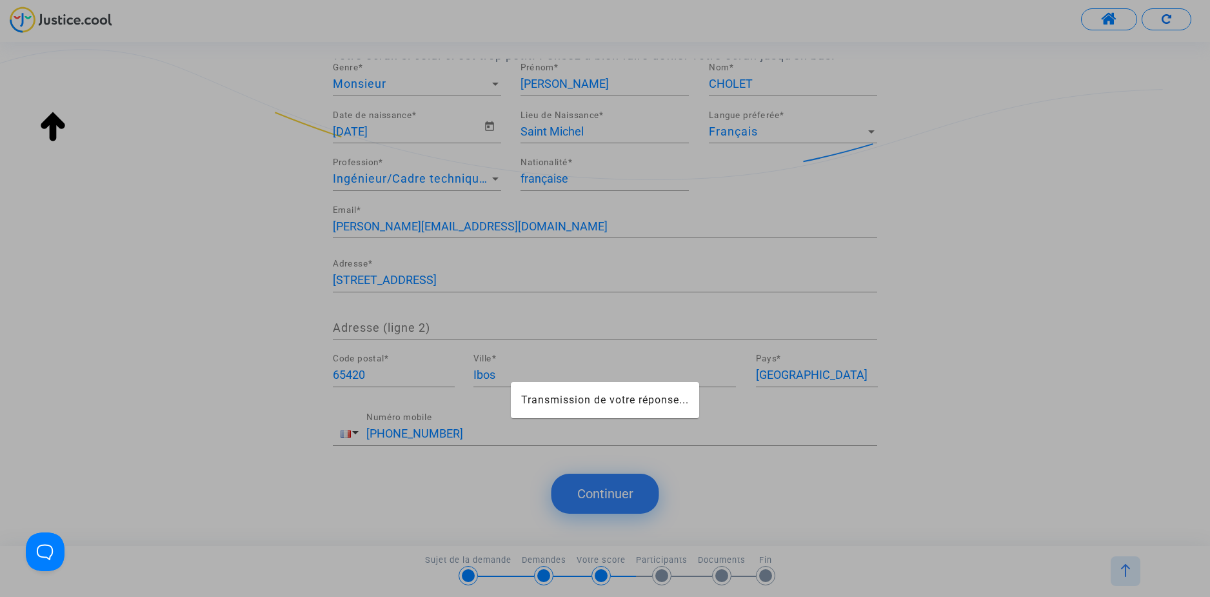
click at [614, 490] on div at bounding box center [605, 298] width 1210 height 597
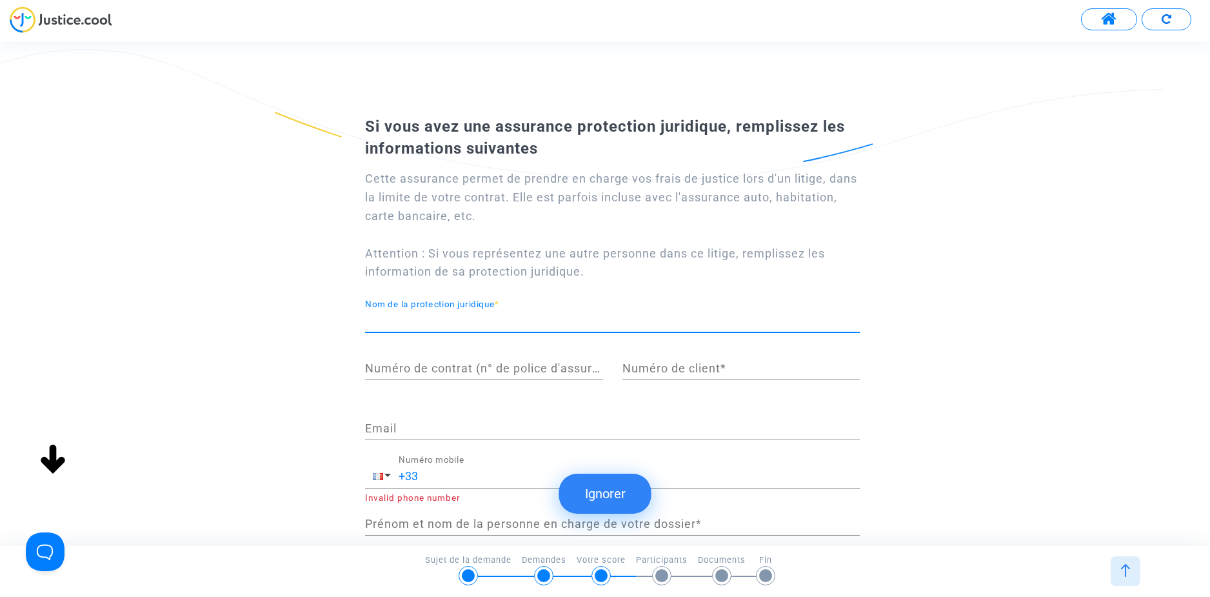
click at [490, 325] on input "Nom de la protection juridique *" at bounding box center [612, 320] width 495 height 13
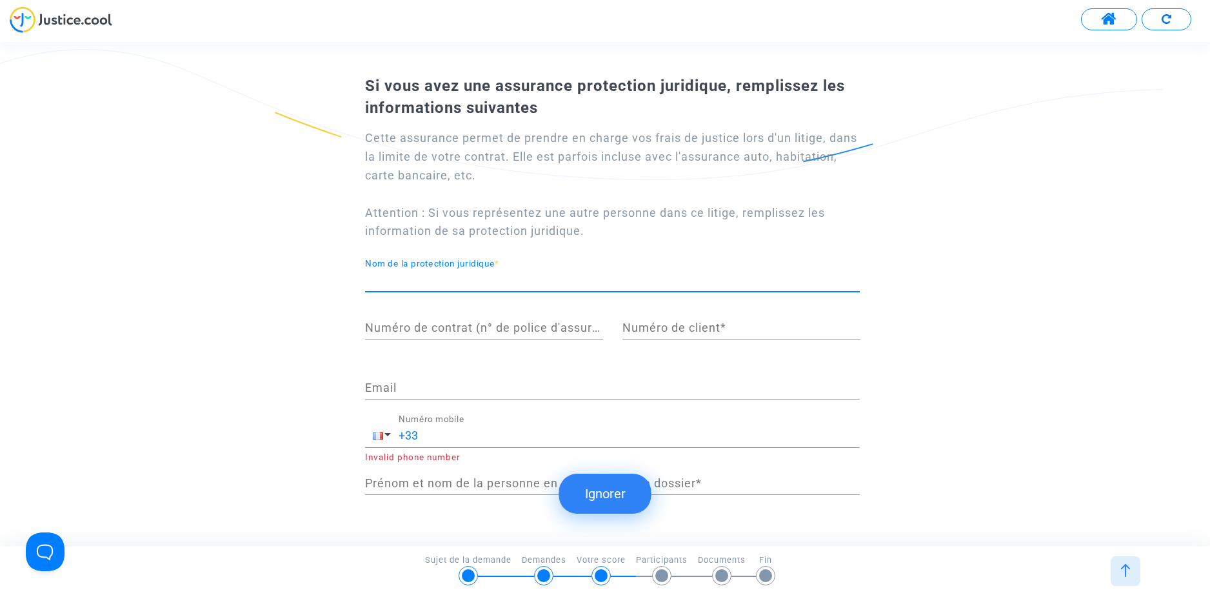
scroll to position [83, 0]
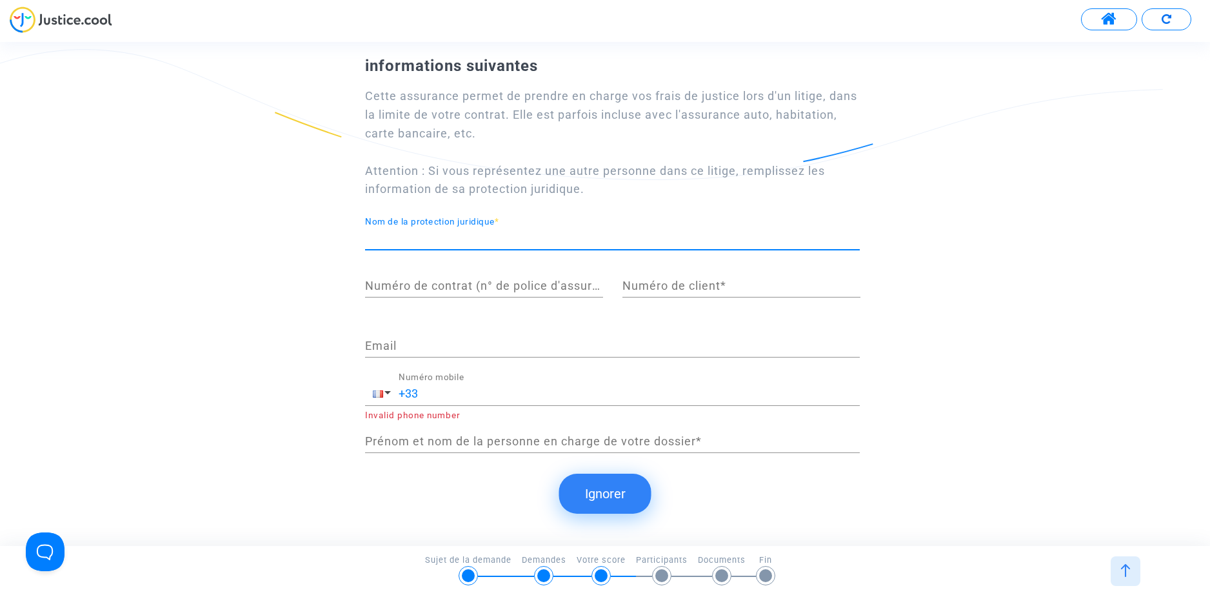
click at [610, 496] on button "Ignorer" at bounding box center [605, 494] width 92 height 40
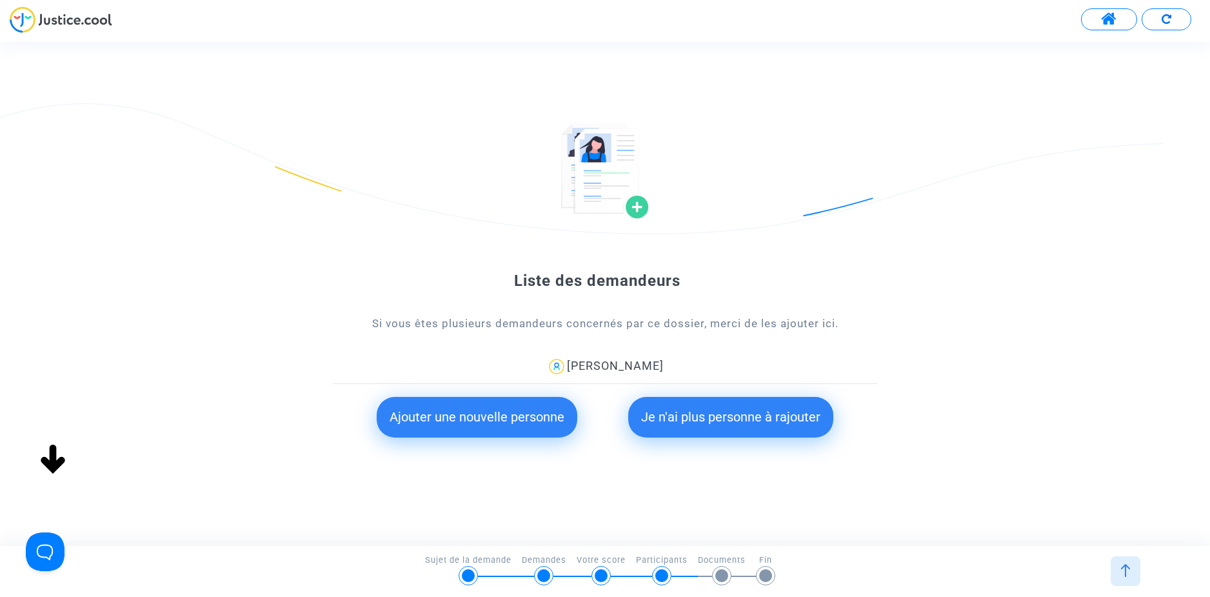
scroll to position [0, 0]
click at [706, 422] on button "Je n'ai plus personne à rajouter" at bounding box center [730, 417] width 205 height 40
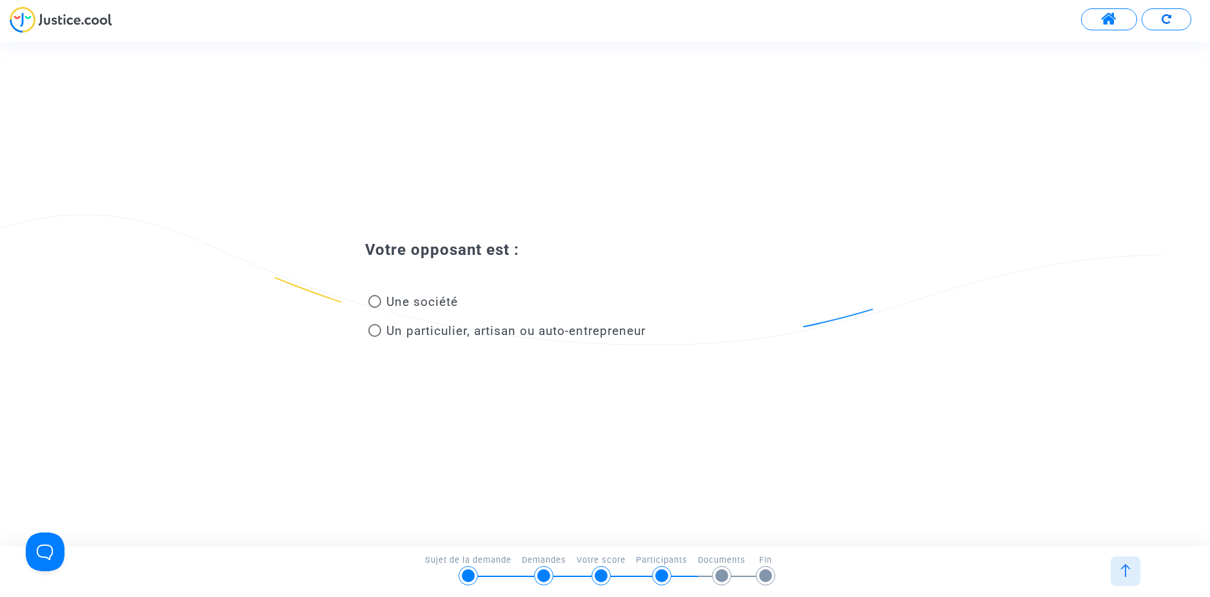
click at [432, 302] on span "Une société" at bounding box center [422, 301] width 72 height 15
click at [375, 308] on input "Une société" at bounding box center [374, 308] width 1 height 1
radio input "true"
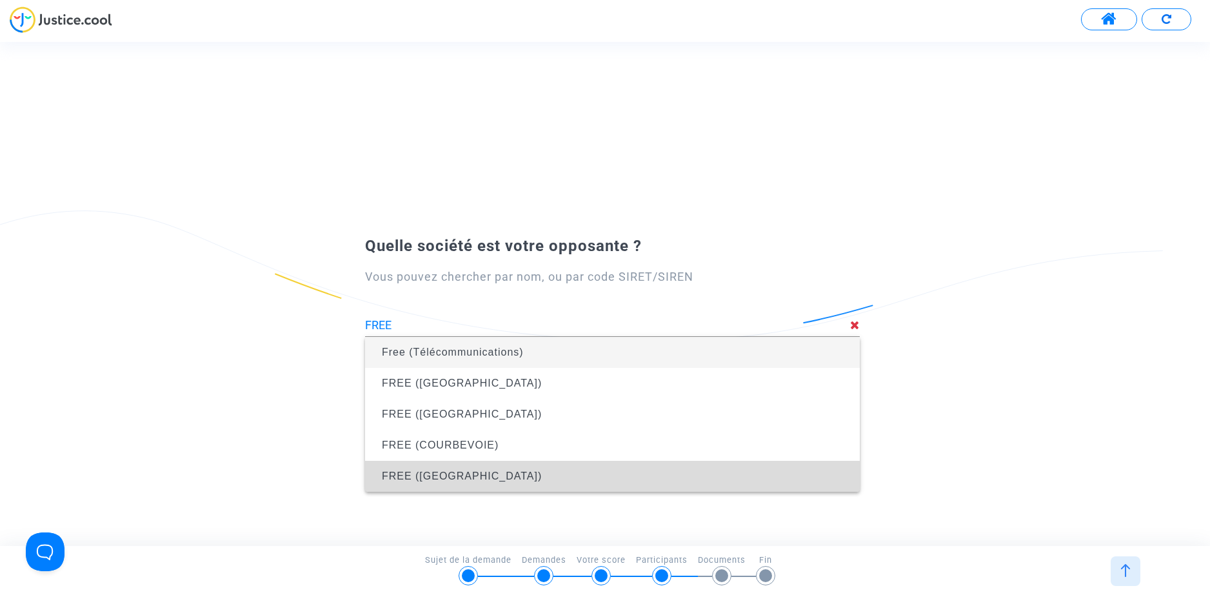
click at [463, 485] on span "FREE ([GEOGRAPHIC_DATA])" at bounding box center [613, 476] width 474 height 36
type input "FREE ([GEOGRAPHIC_DATA])"
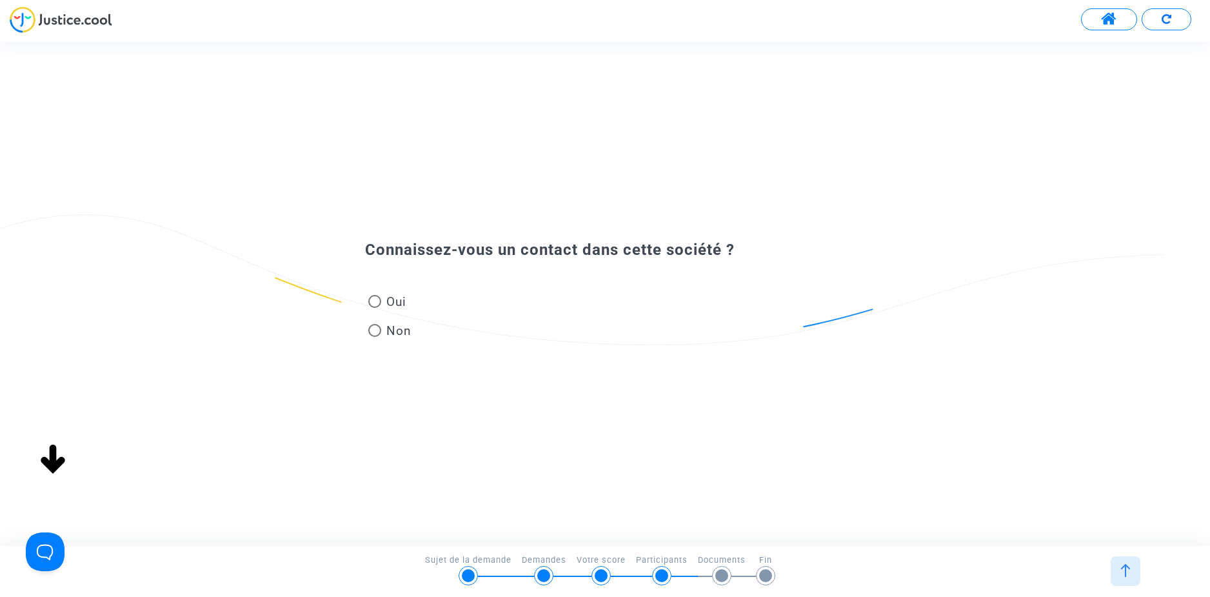
click at [388, 336] on span "Non" at bounding box center [396, 330] width 30 height 17
click at [375, 337] on input "Non" at bounding box center [374, 337] width 1 height 1
radio input "true"
type input "FREE ([GEOGRAPHIC_DATA])"
